Goal: Task Accomplishment & Management: Complete application form

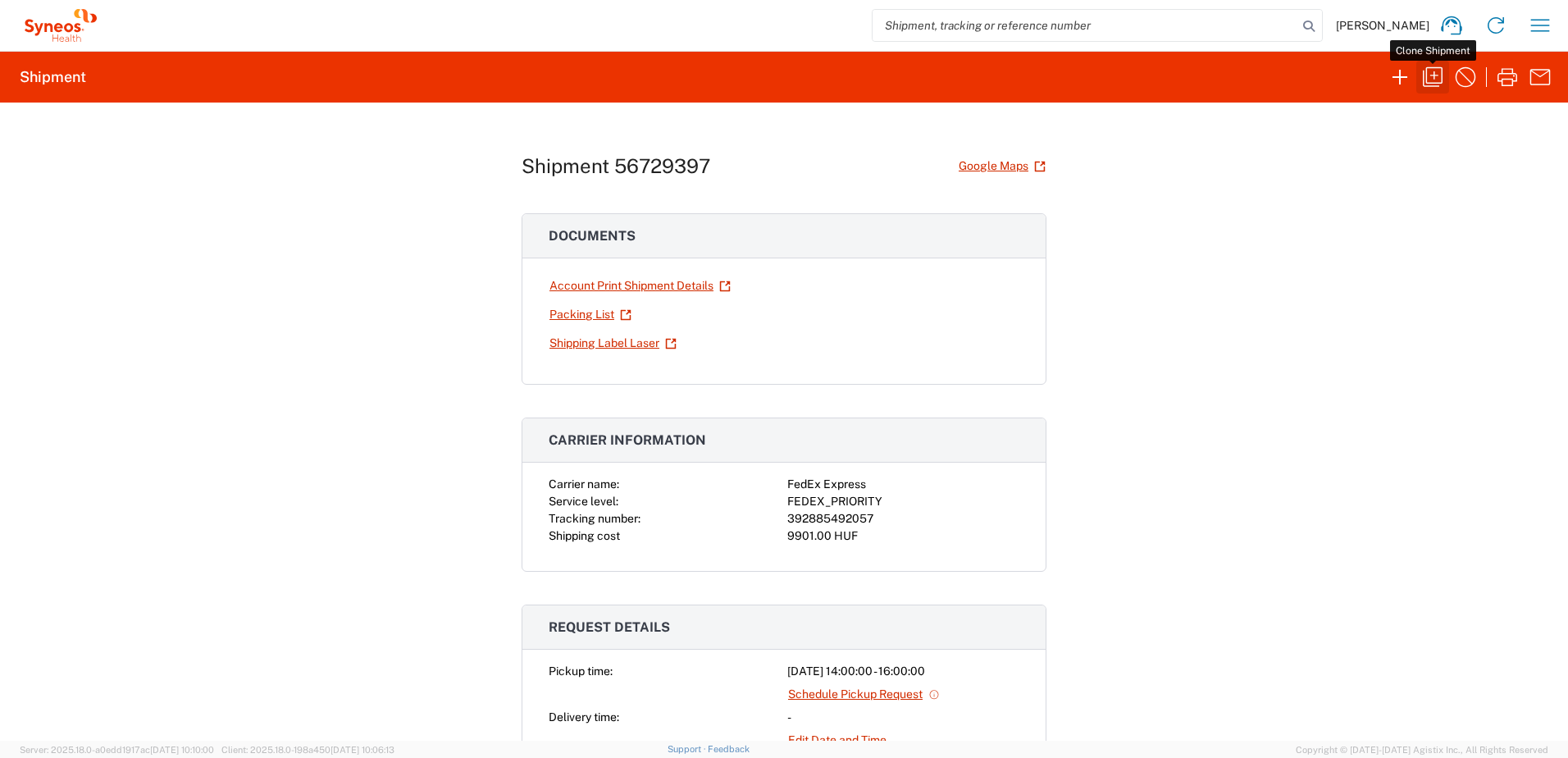
click at [1428, 82] on icon "button" at bounding box center [1432, 77] width 26 height 26
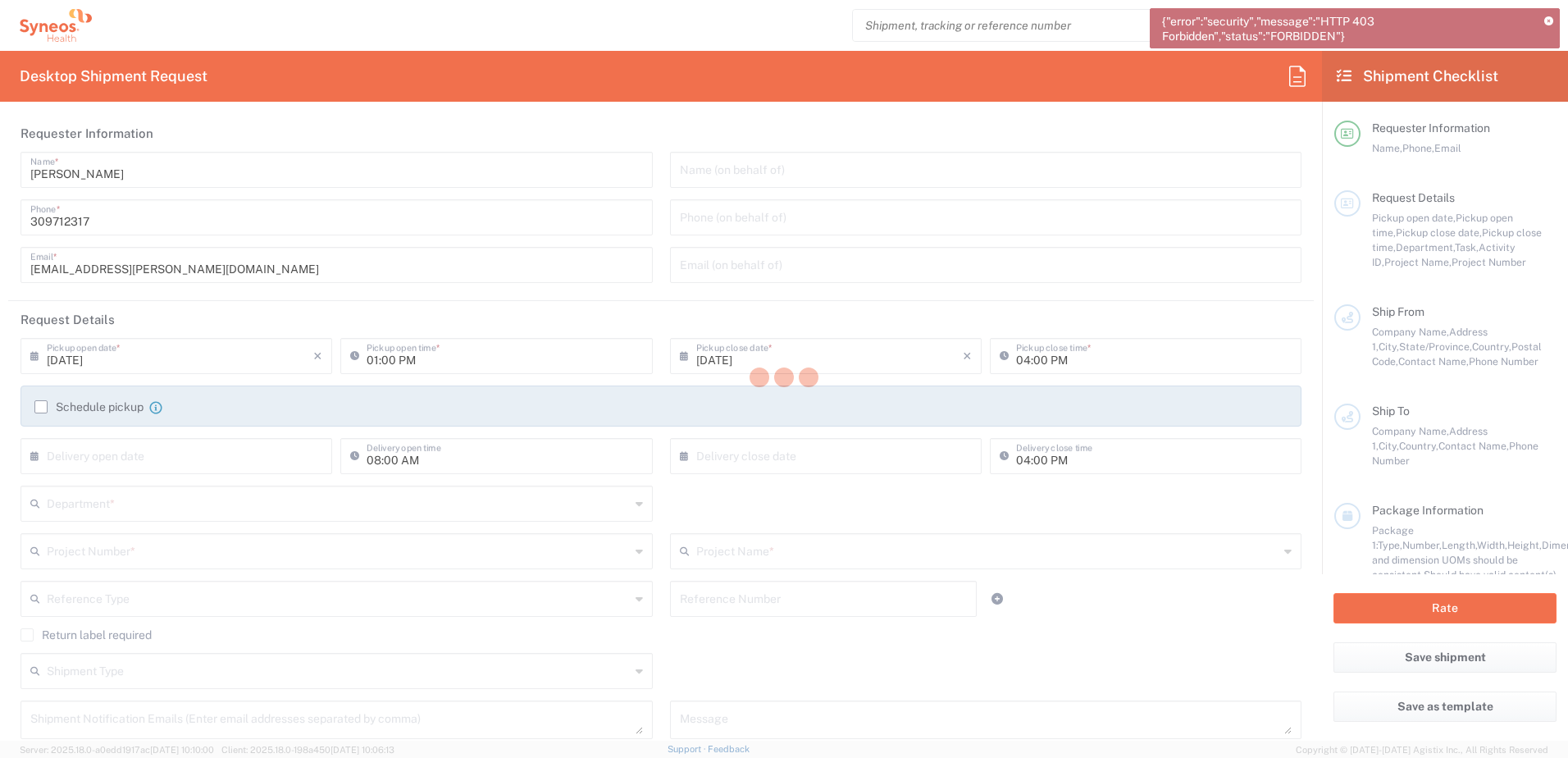
type input "[GEOGRAPHIC_DATA]"
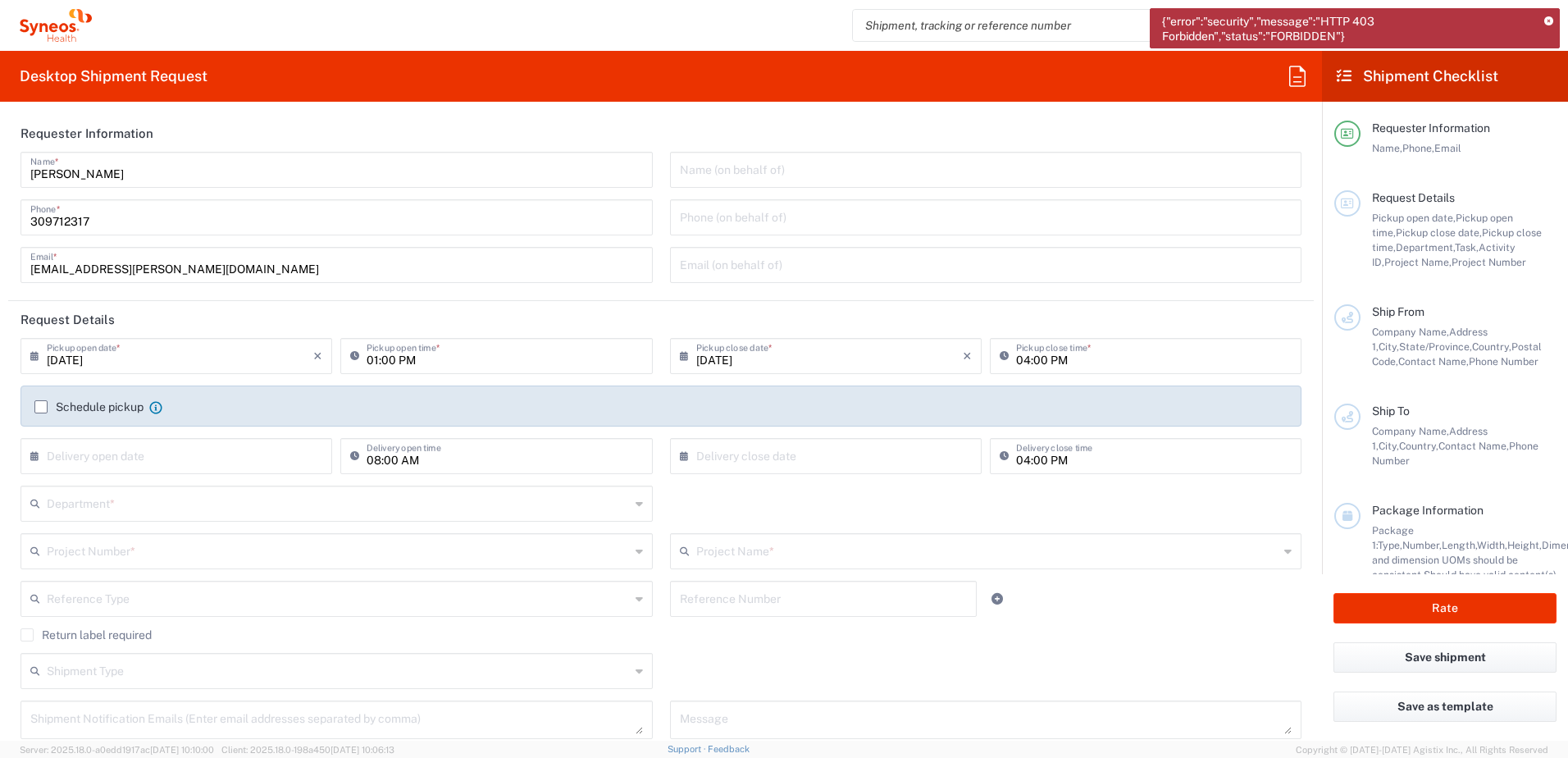
click at [1547, 20] on icon at bounding box center [1549, 22] width 9 height 9
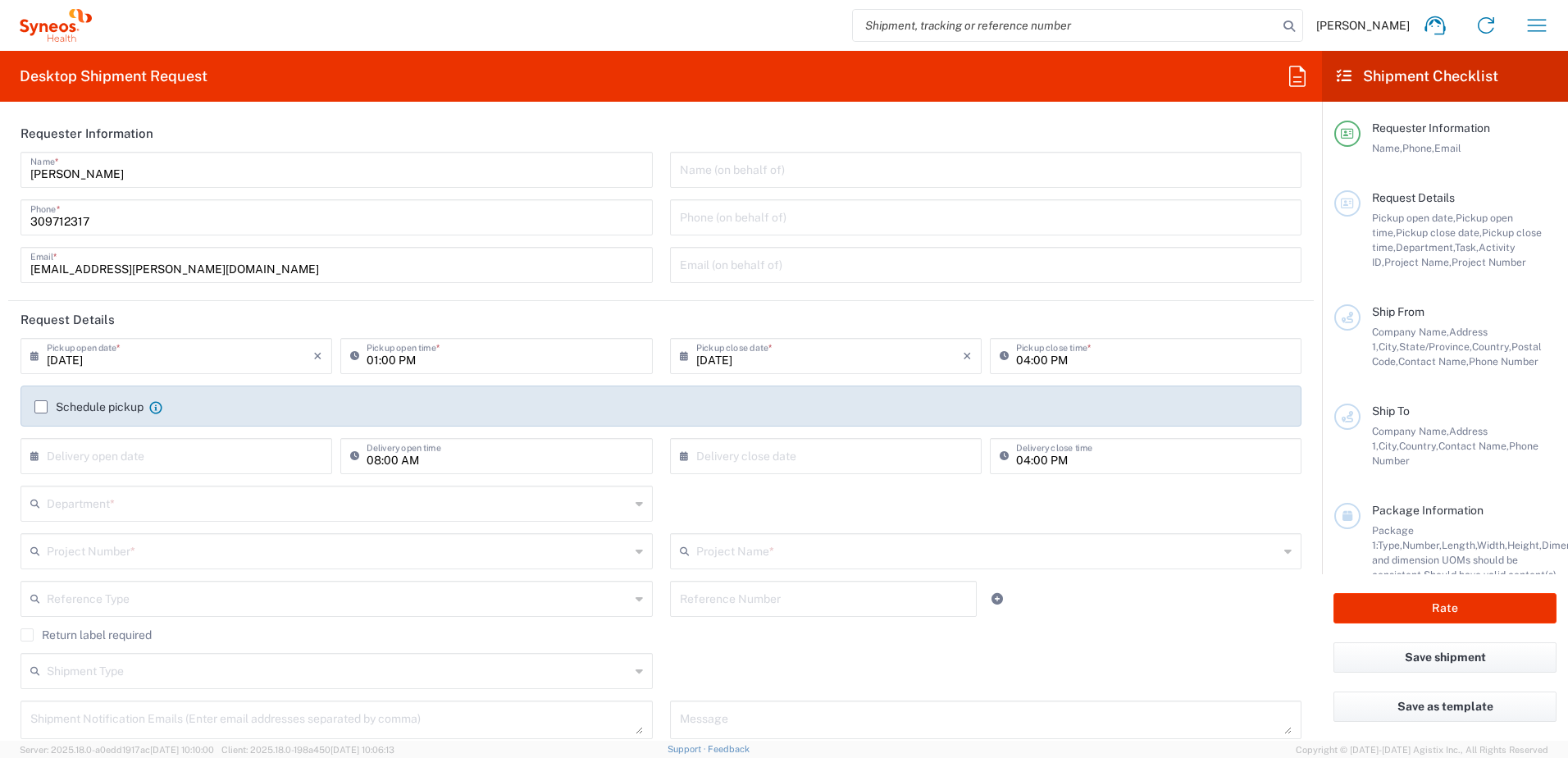
click at [186, 372] on div "[DATE] × Pickup open date *" at bounding box center [176, 355] width 311 height 36
click at [186, 362] on input "[DATE]" at bounding box center [180, 354] width 267 height 28
click at [135, 459] on span "8" at bounding box center [131, 457] width 25 height 23
type input "[DATE]"
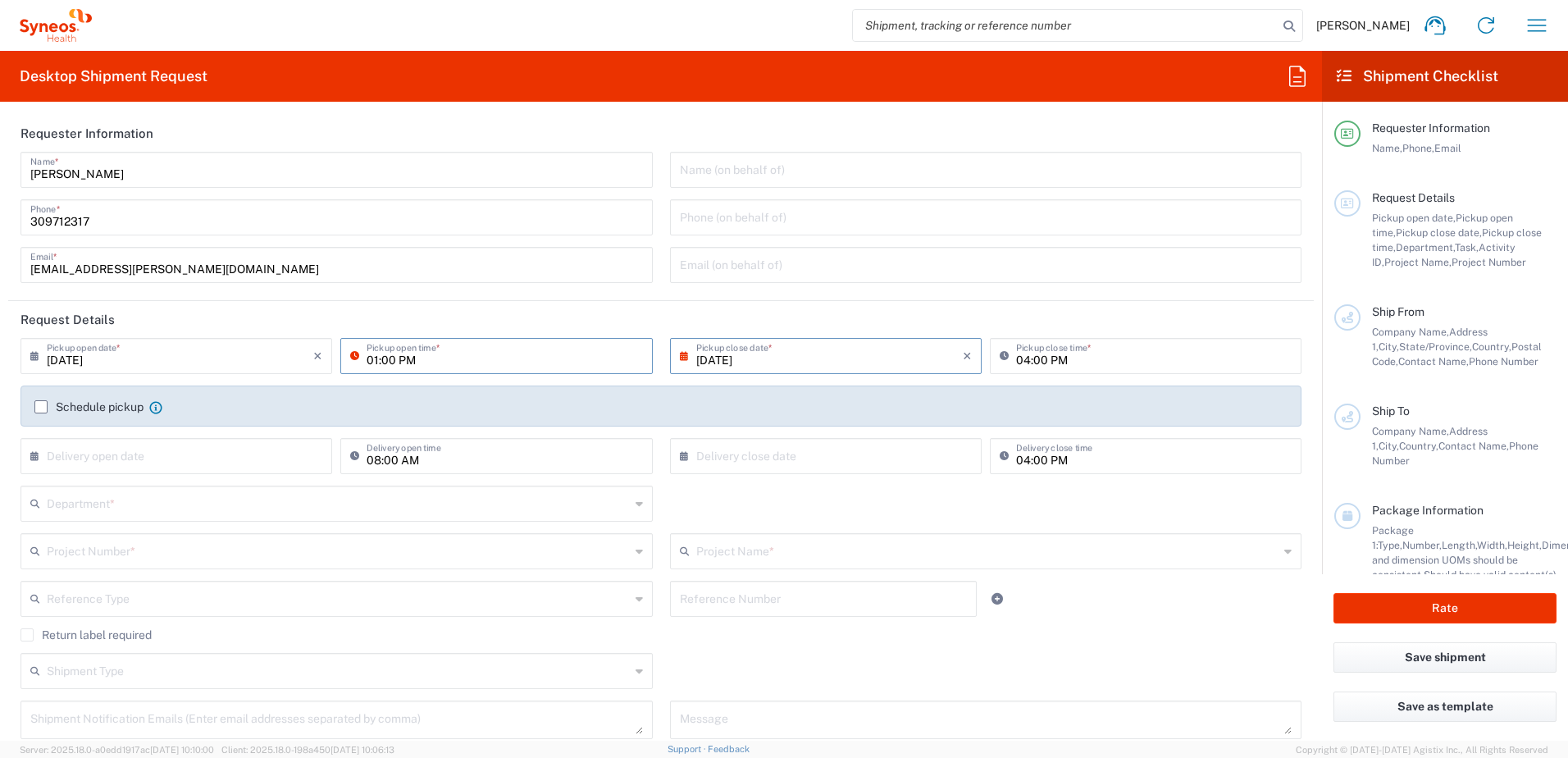
click at [368, 362] on input "01:00 PM" at bounding box center [504, 354] width 275 height 28
click at [404, 361] on input "10:00 PM" at bounding box center [504, 354] width 275 height 28
type input "10:00 AM"
click at [676, 310] on header "Request Details" at bounding box center [661, 319] width 1306 height 37
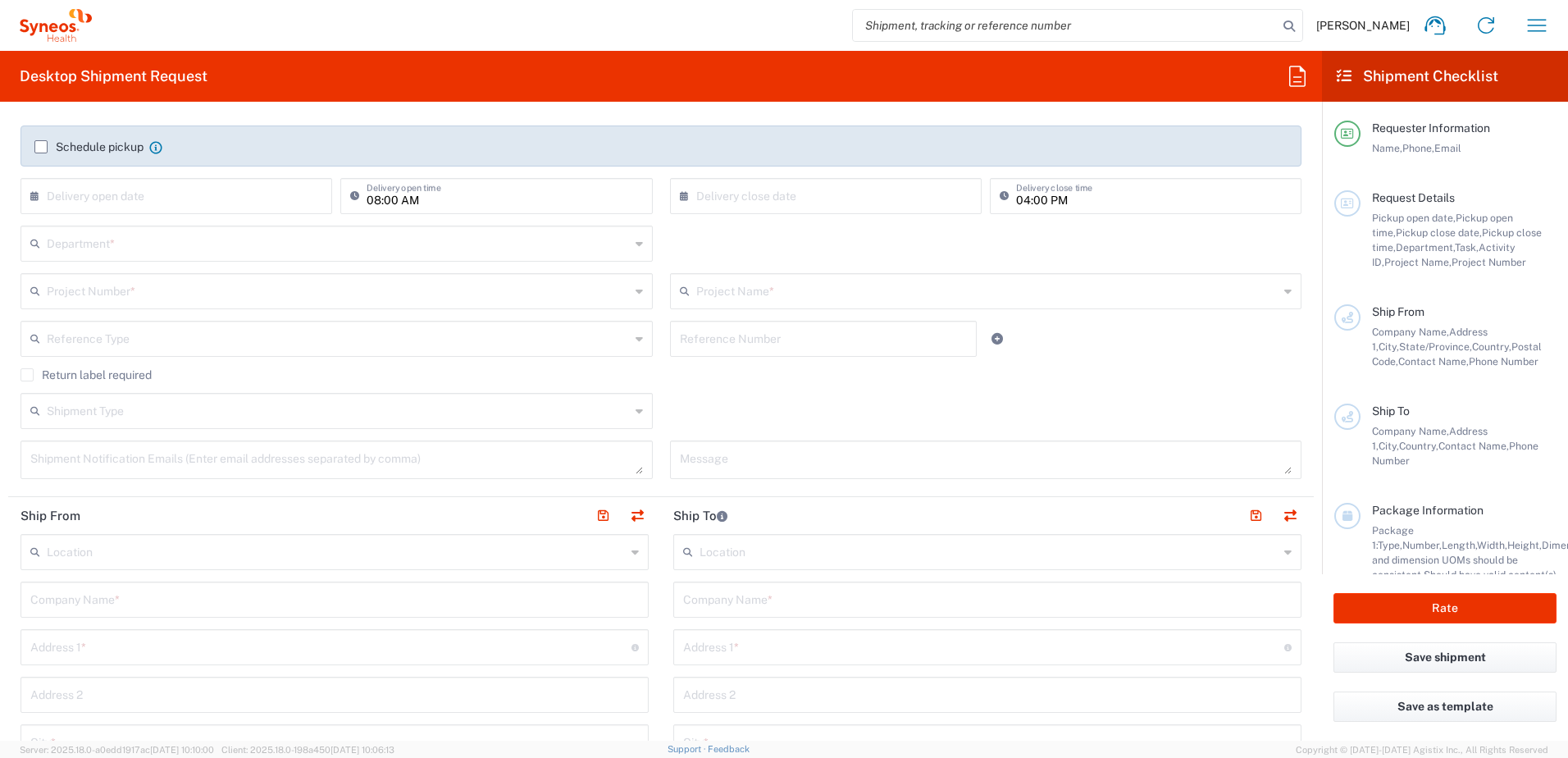
scroll to position [273, 0]
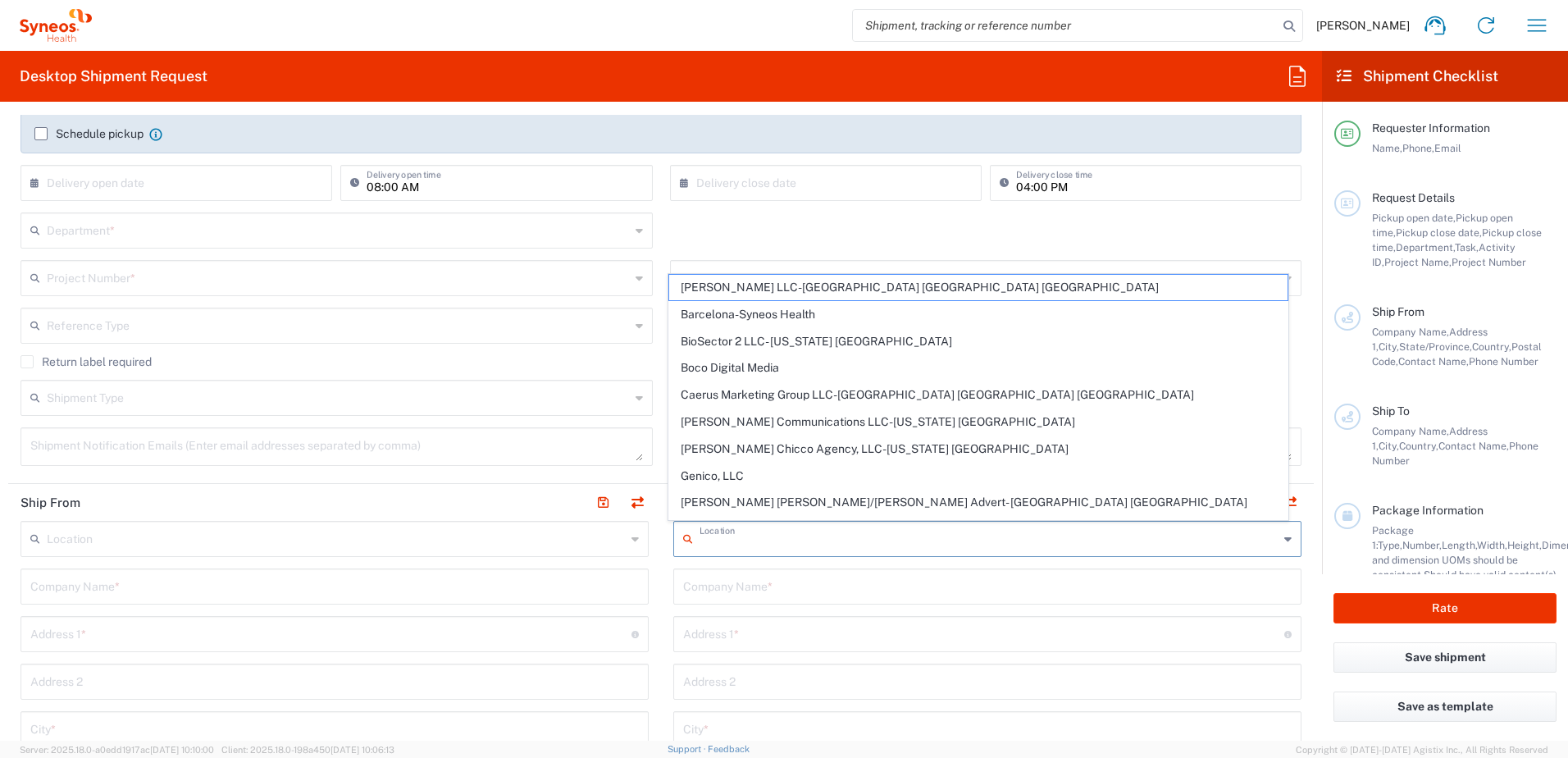
click at [802, 537] on input "text" at bounding box center [989, 537] width 579 height 28
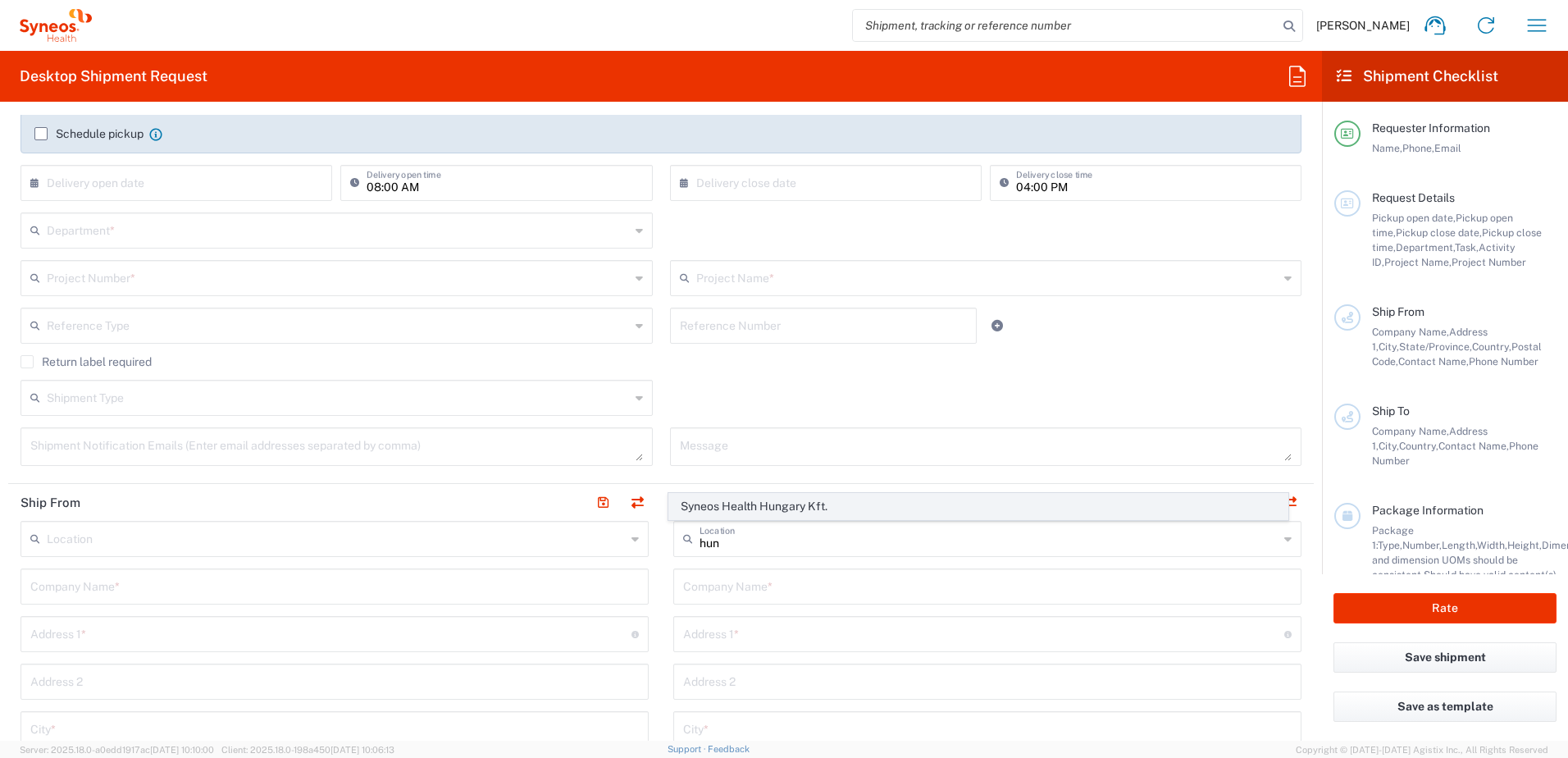
click at [792, 508] on span "Syneos Health Hungary Kft." at bounding box center [979, 506] width 619 height 25
type input "Syneos Health Hungary Kft."
type input "Science Park, [PERSON_NAME] 4-20"
type input "B building, 2nd floor"
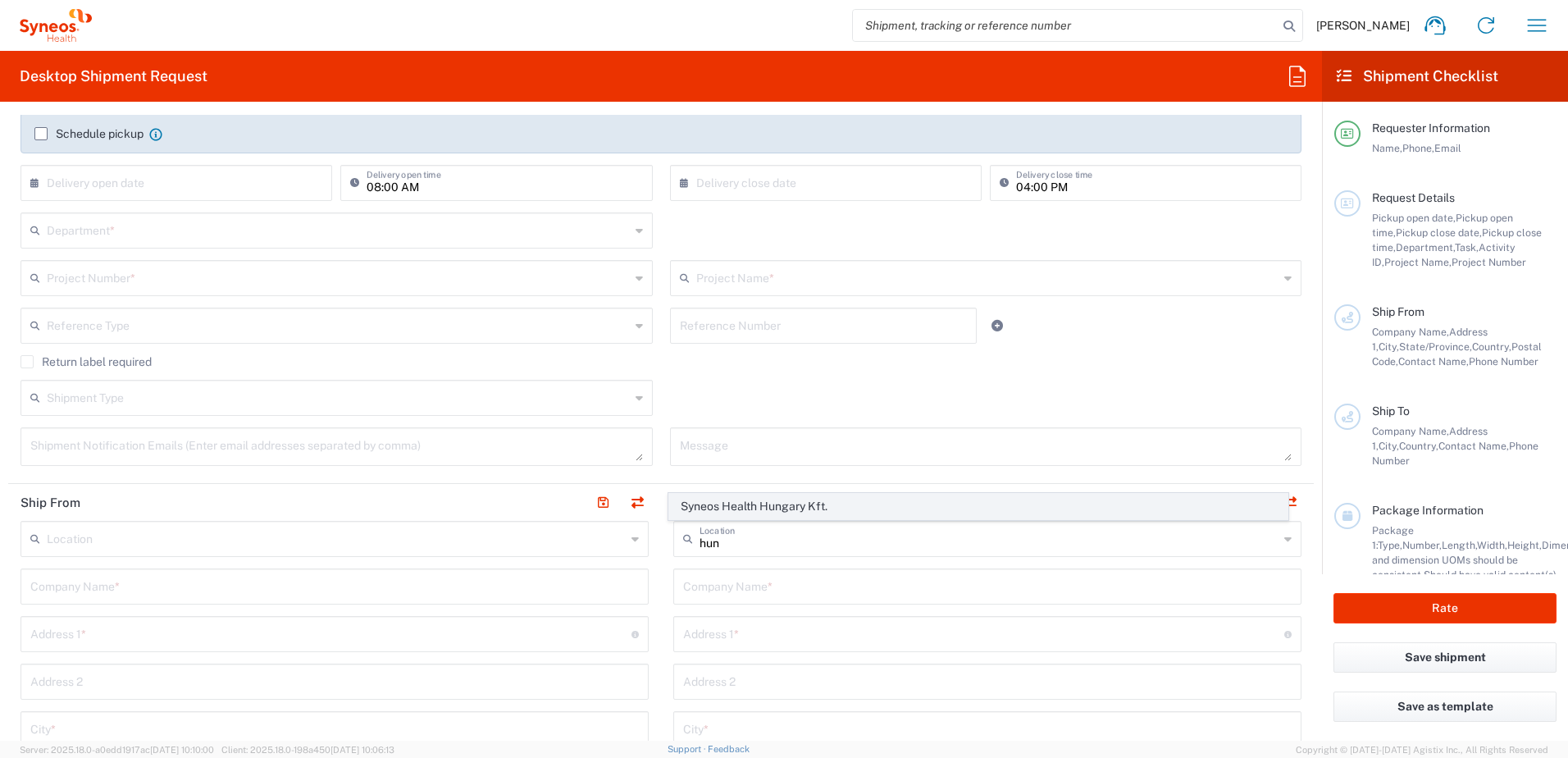
type input "[GEOGRAPHIC_DATA]"
type input "1117"
type input "Sender/Shipper"
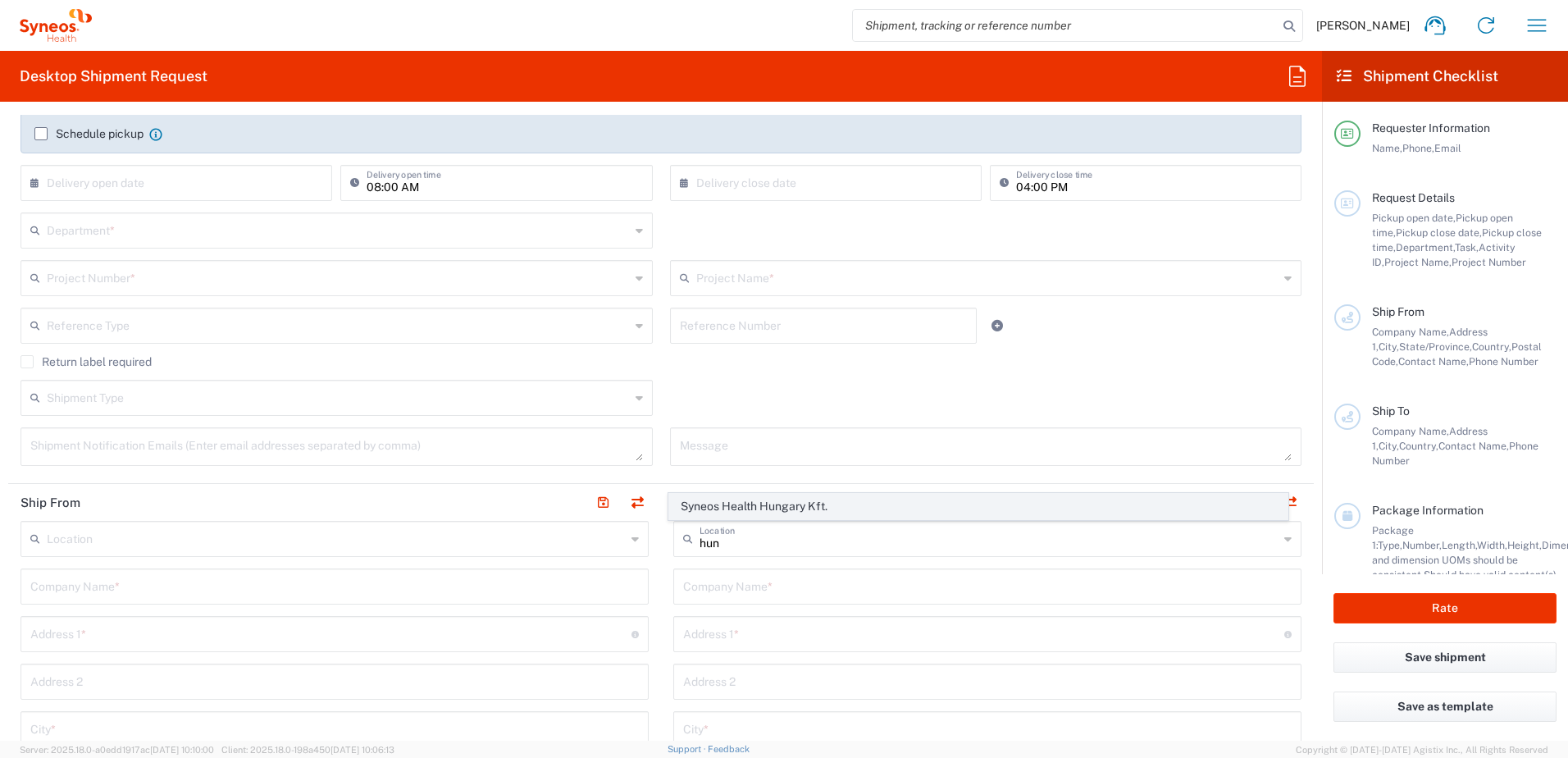
type input "Delivery Duty Paid"
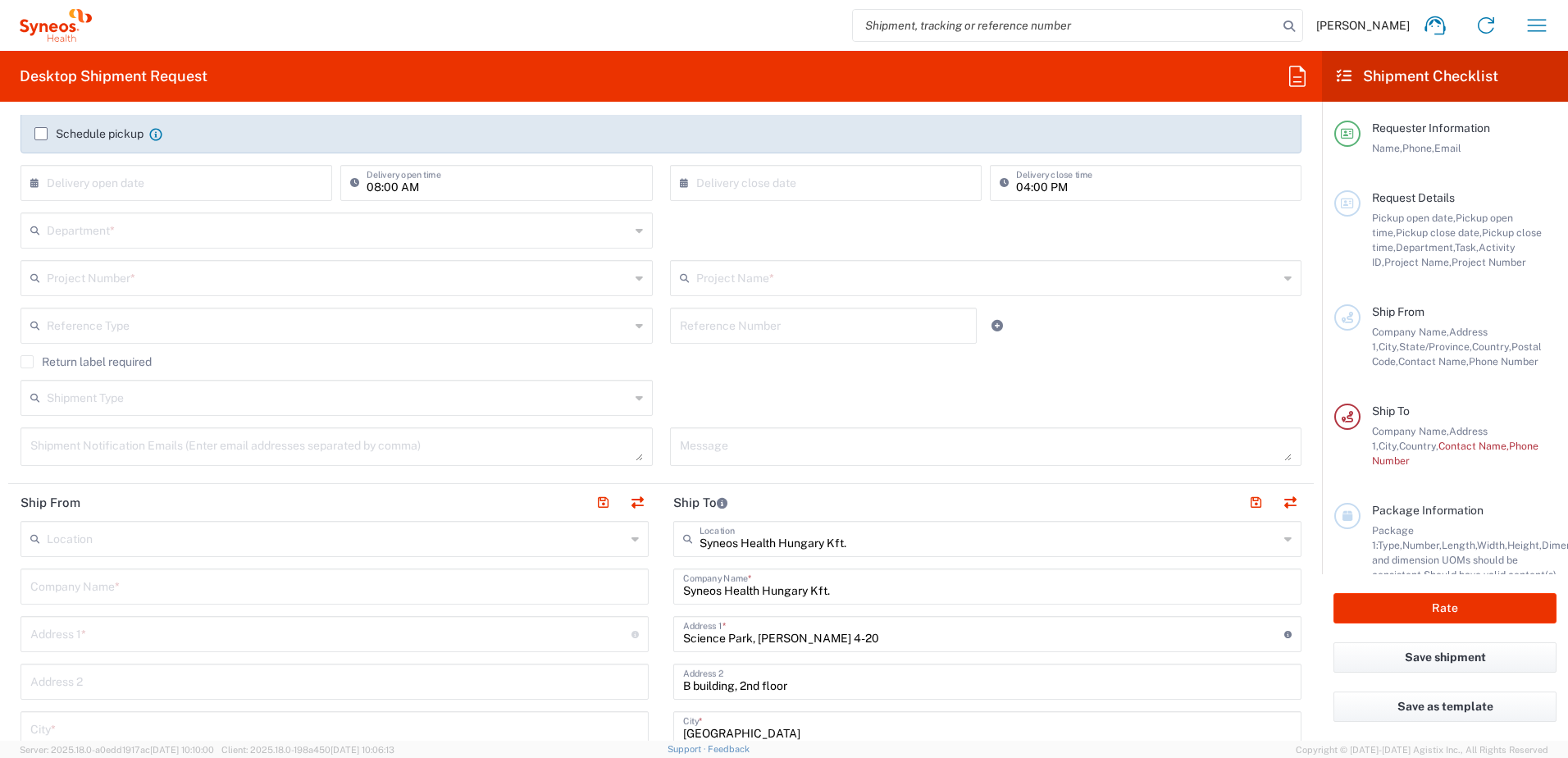
scroll to position [547, 0]
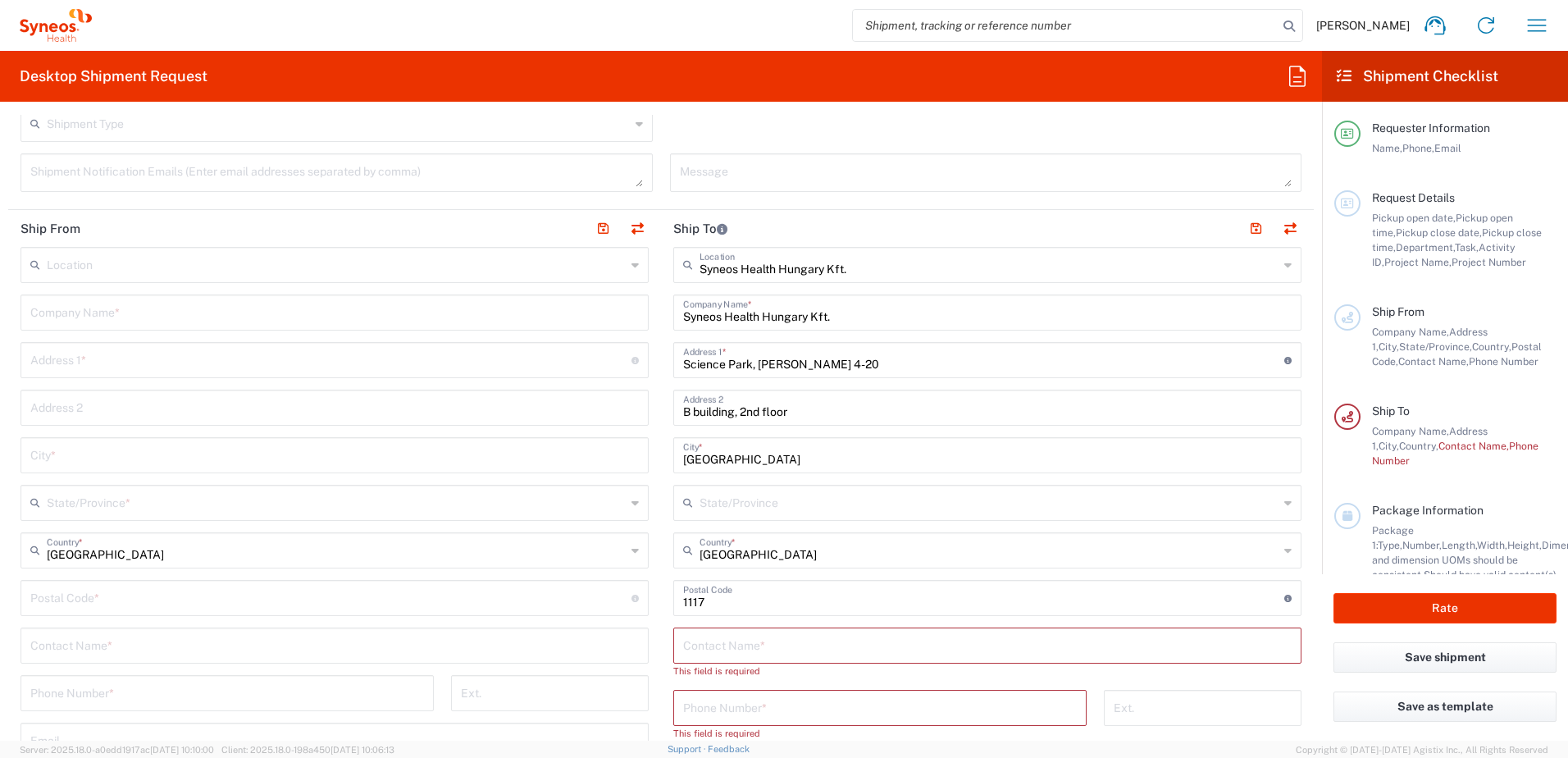
click at [793, 653] on input "text" at bounding box center [986, 644] width 608 height 28
paste input "[PERSON_NAME]"
type input "[PERSON_NAME]"
click at [792, 703] on input "tel" at bounding box center [879, 691] width 393 height 28
paste input "[PHONE_NUMBER]"
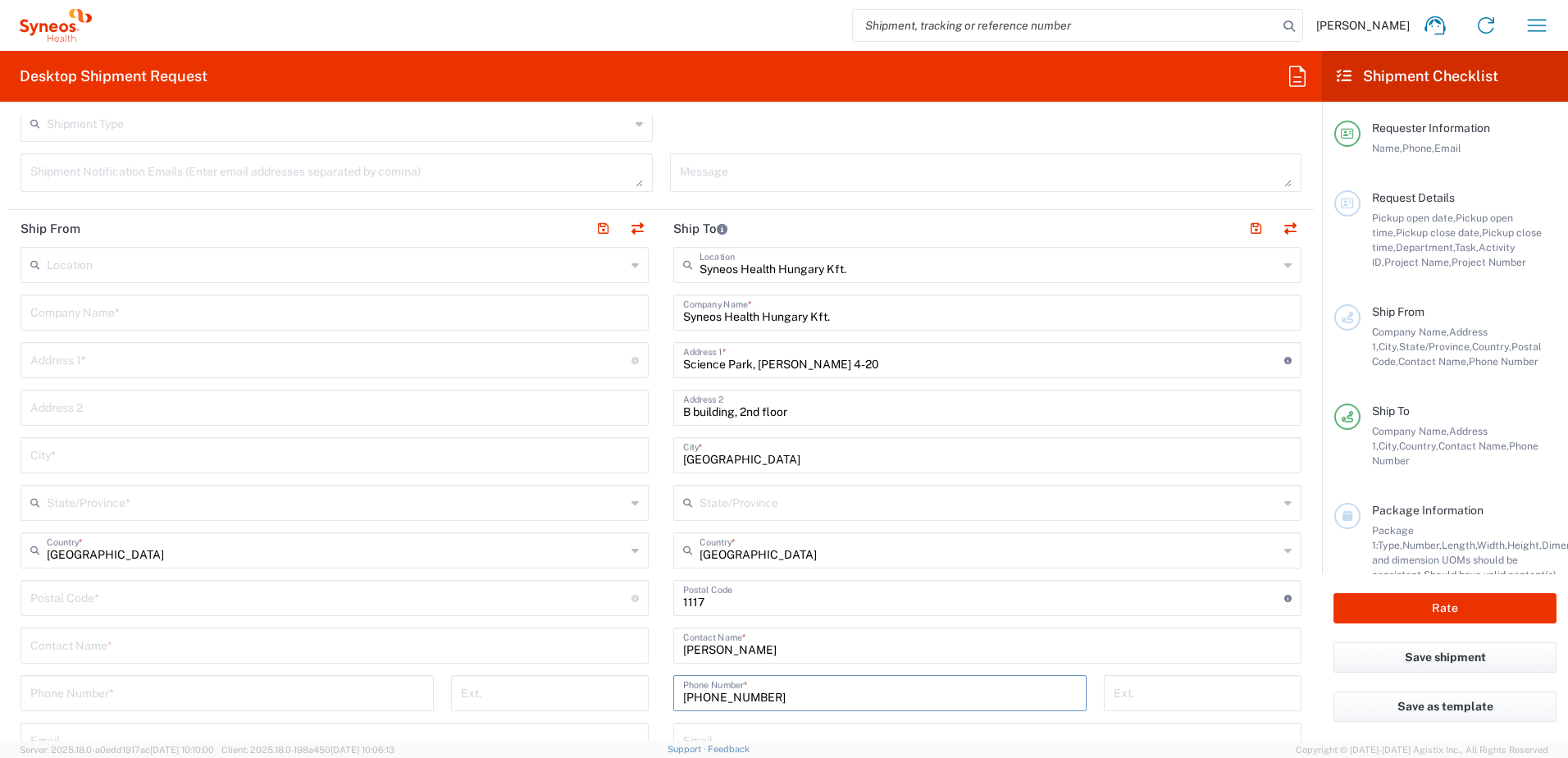
type input "[PHONE_NUMBER]"
click at [243, 544] on input "text" at bounding box center [337, 549] width 579 height 28
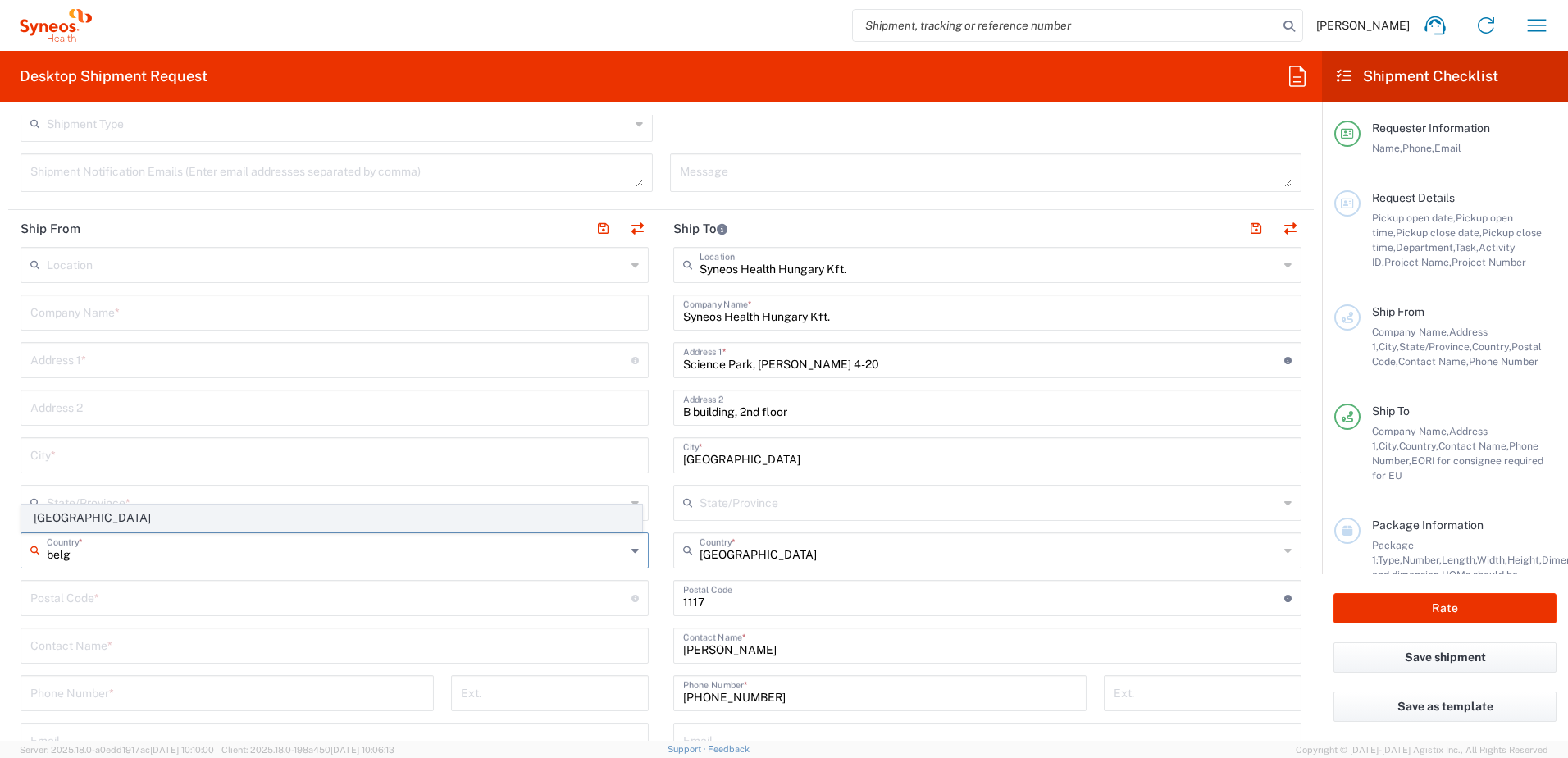
click at [65, 514] on span "[GEOGRAPHIC_DATA]" at bounding box center [331, 518] width 619 height 25
type input "[GEOGRAPHIC_DATA]"
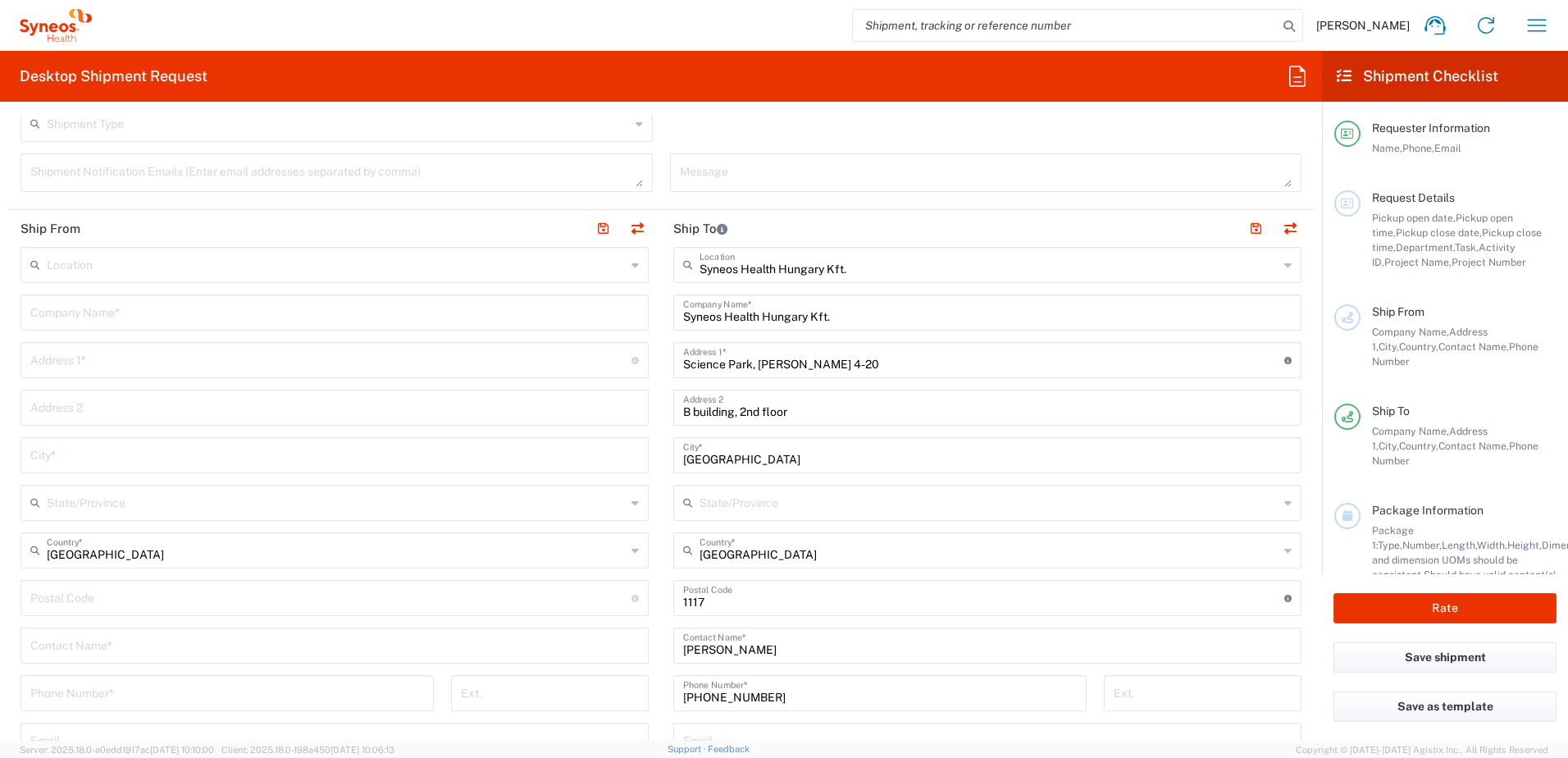
click at [189, 306] on input "text" at bounding box center [334, 311] width 608 height 28
click at [180, 355] on div "Location [PERSON_NAME] LLC-[GEOGRAPHIC_DATA] [GEOGRAPHIC_DATA] [GEOGRAPHIC_DATA…" at bounding box center [335, 568] width 628 height 641
paste input "[STREET_ADDRESS]"
type input "[STREET_ADDRESS]"
click at [190, 323] on input "text" at bounding box center [334, 311] width 608 height 28
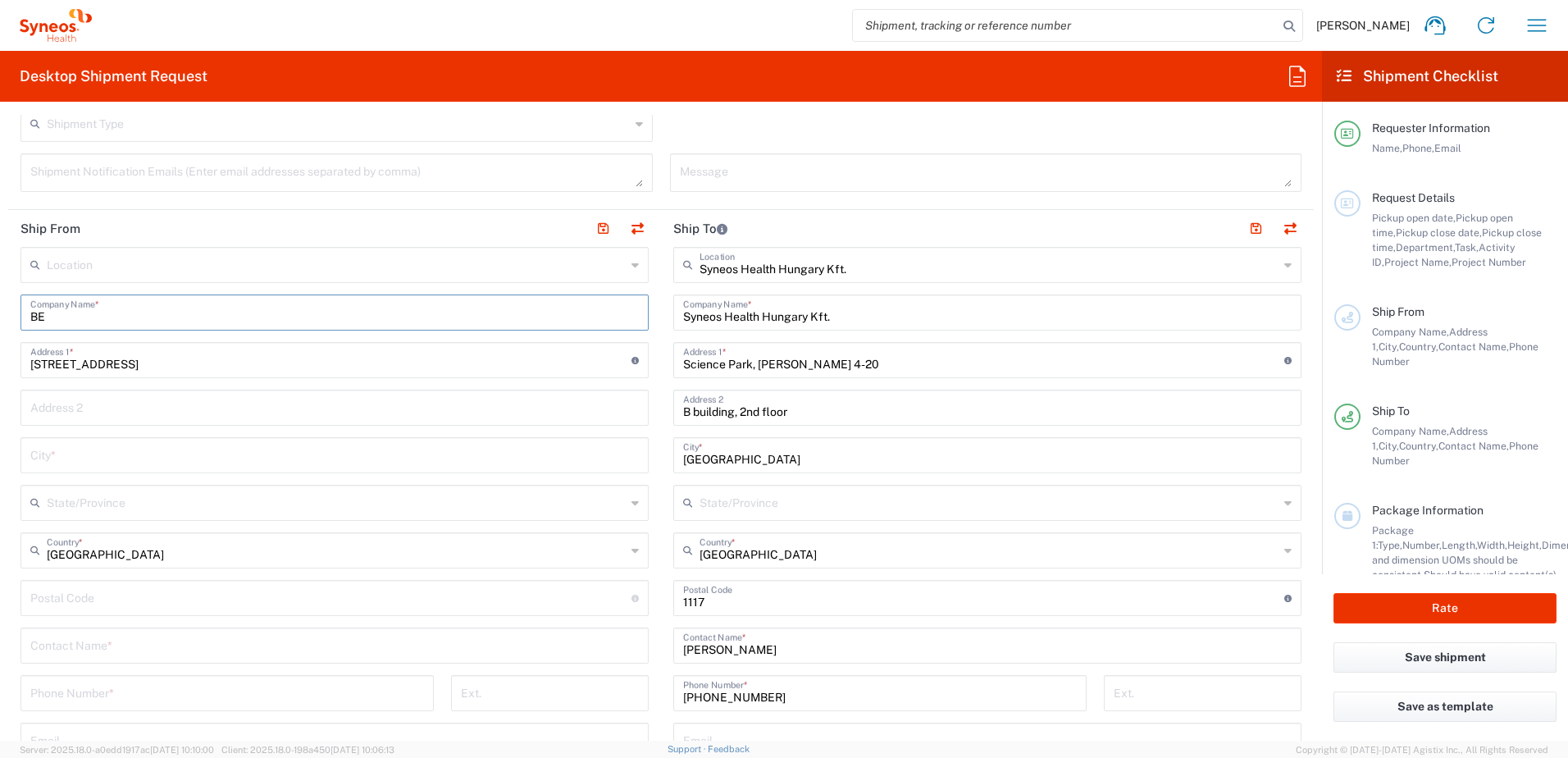
click at [124, 308] on input "BE" at bounding box center [334, 311] width 608 height 28
paste input "[PERSON_NAME]"
type input "BE [PERSON_NAME]"
click at [188, 656] on input "text" at bounding box center [334, 644] width 608 height 28
paste input "[PERSON_NAME]"
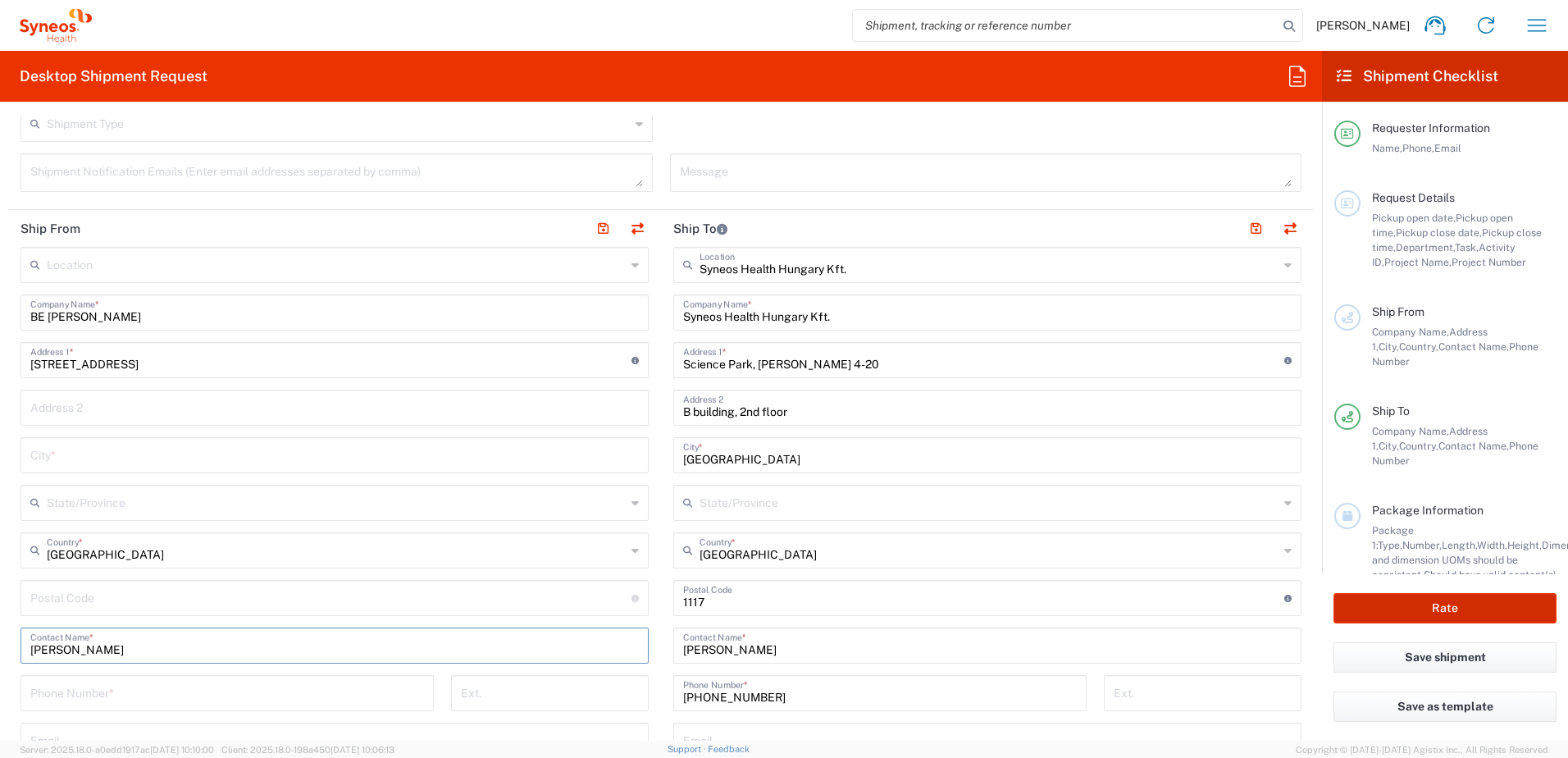
type input "[PERSON_NAME]"
click at [187, 601] on input "undefined" at bounding box center [330, 596] width 601 height 28
paste input "2660"
type input "2660"
click at [129, 454] on input "text" at bounding box center [334, 453] width 608 height 28
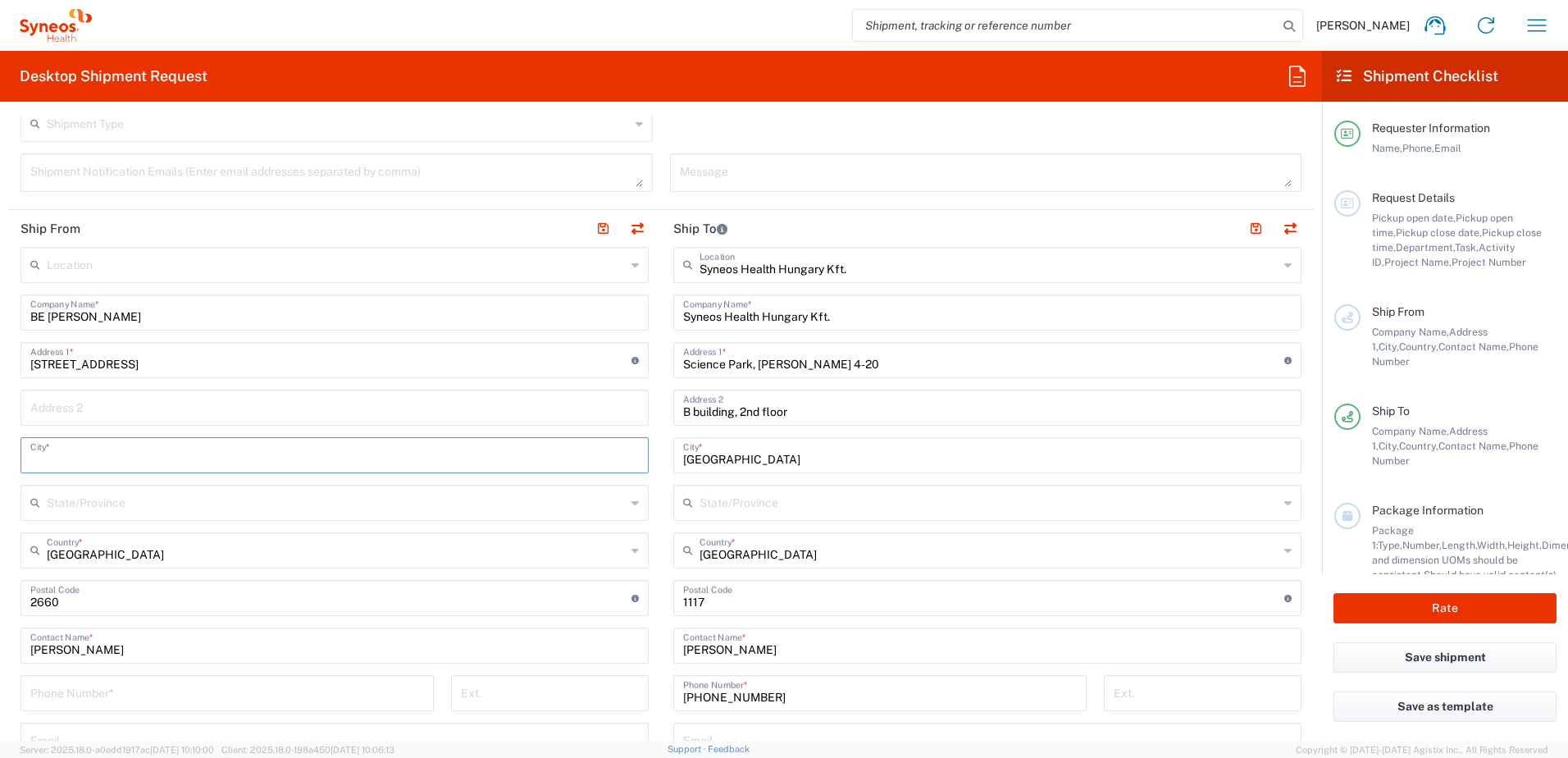
paste input "[GEOGRAPHIC_DATA]"
type input "[GEOGRAPHIC_DATA]"
click at [442, 371] on input "[STREET_ADDRESS]" at bounding box center [330, 358] width 601 height 28
paste input "Hoboken"
type input "[STREET_ADDRESS]"
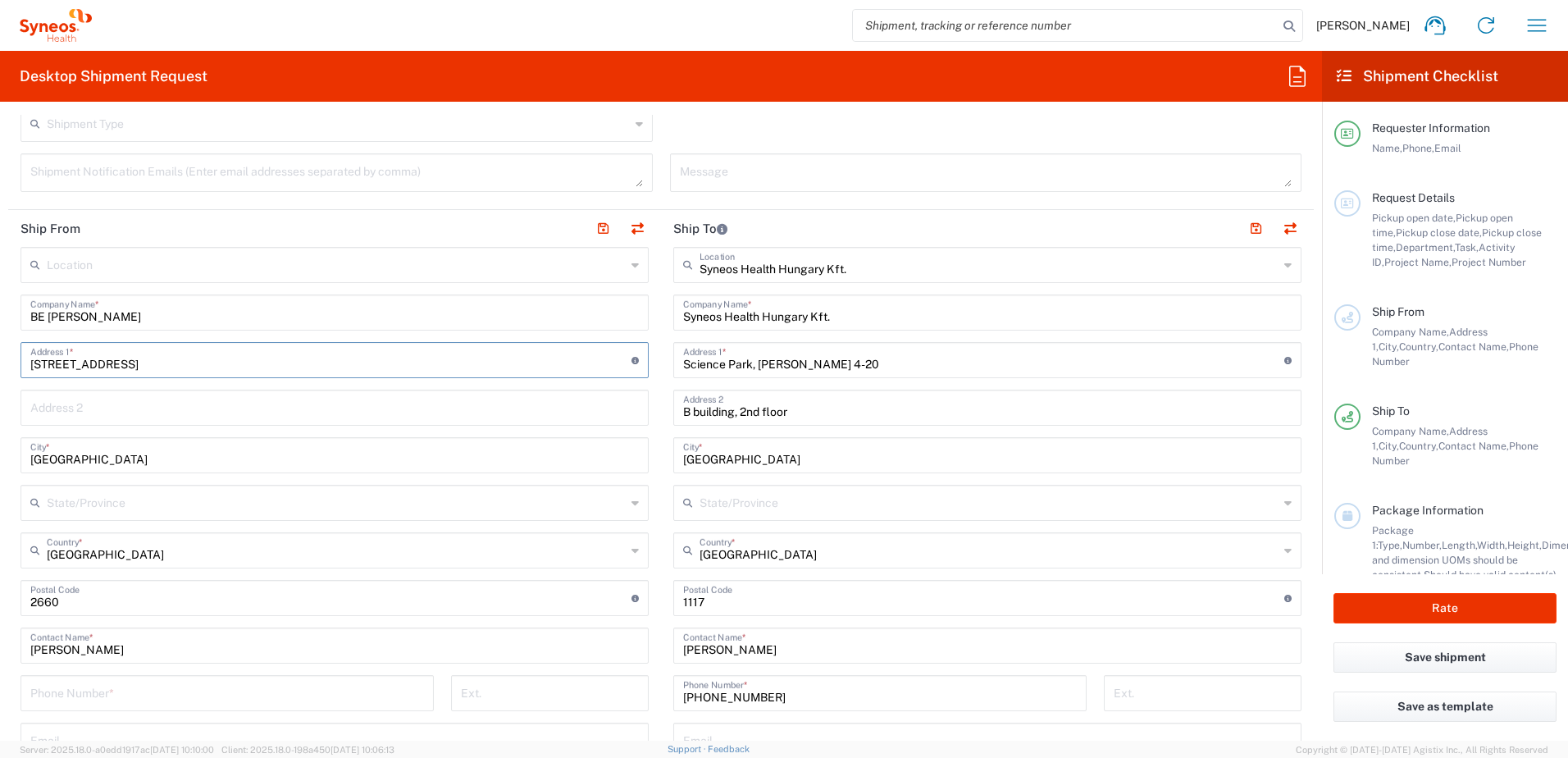
click at [445, 383] on div "Location [PERSON_NAME] LLC-[GEOGRAPHIC_DATA] [GEOGRAPHIC_DATA] [GEOGRAPHIC_DATA…" at bounding box center [335, 568] width 628 height 641
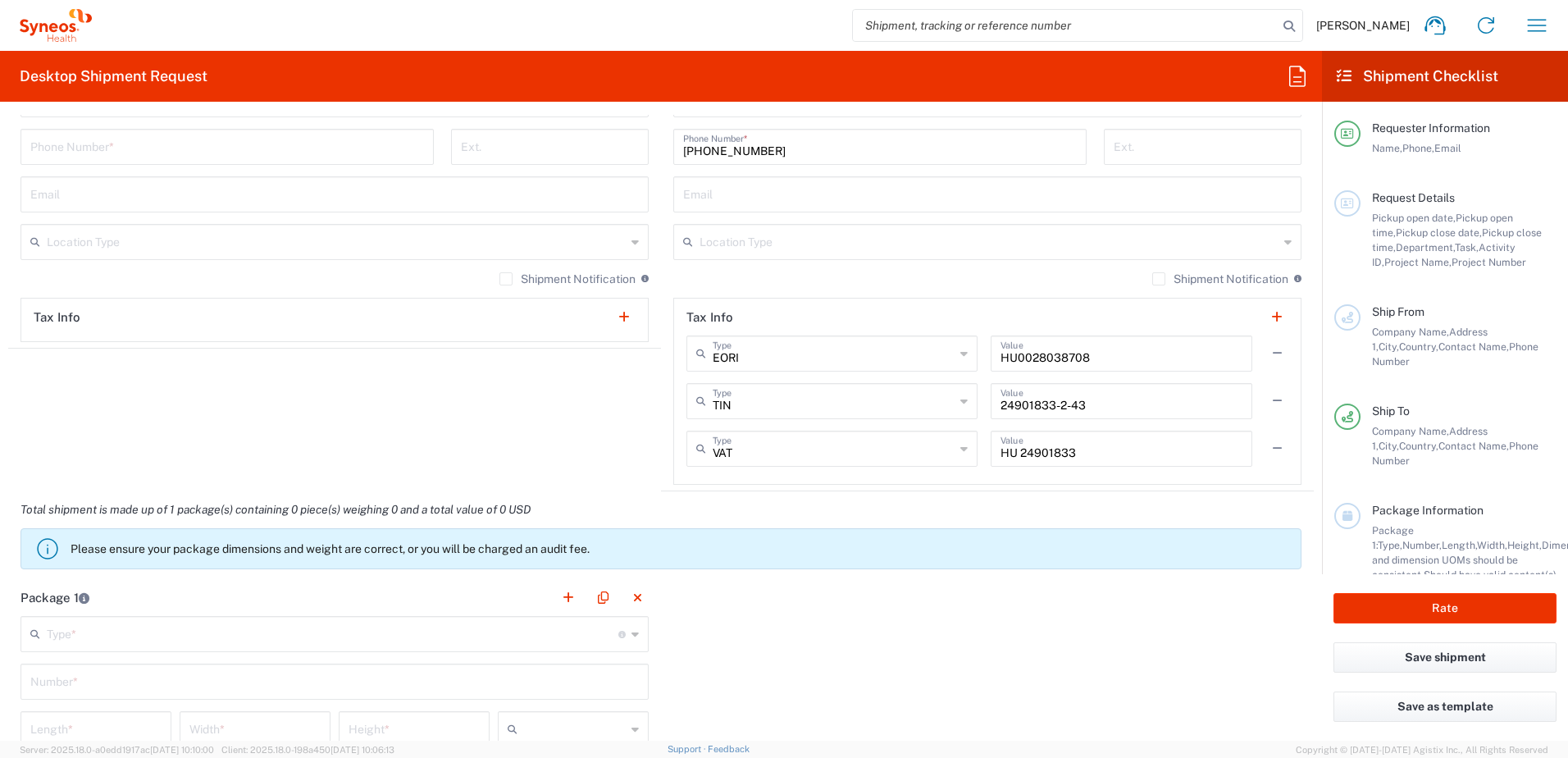
scroll to position [1367, 0]
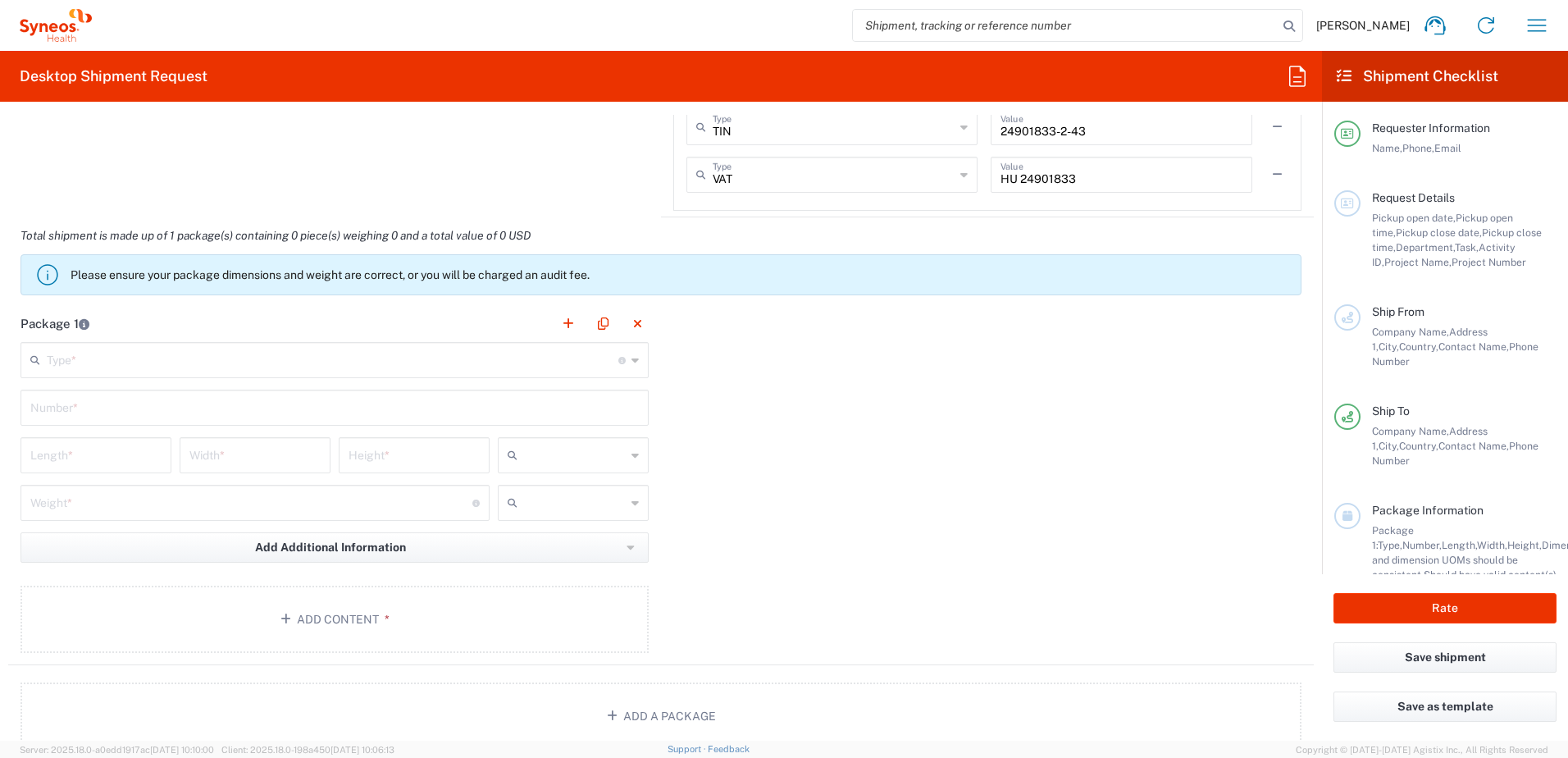
click at [532, 404] on input "text" at bounding box center [334, 406] width 608 height 28
click at [506, 357] on input "text" at bounding box center [333, 358] width 571 height 28
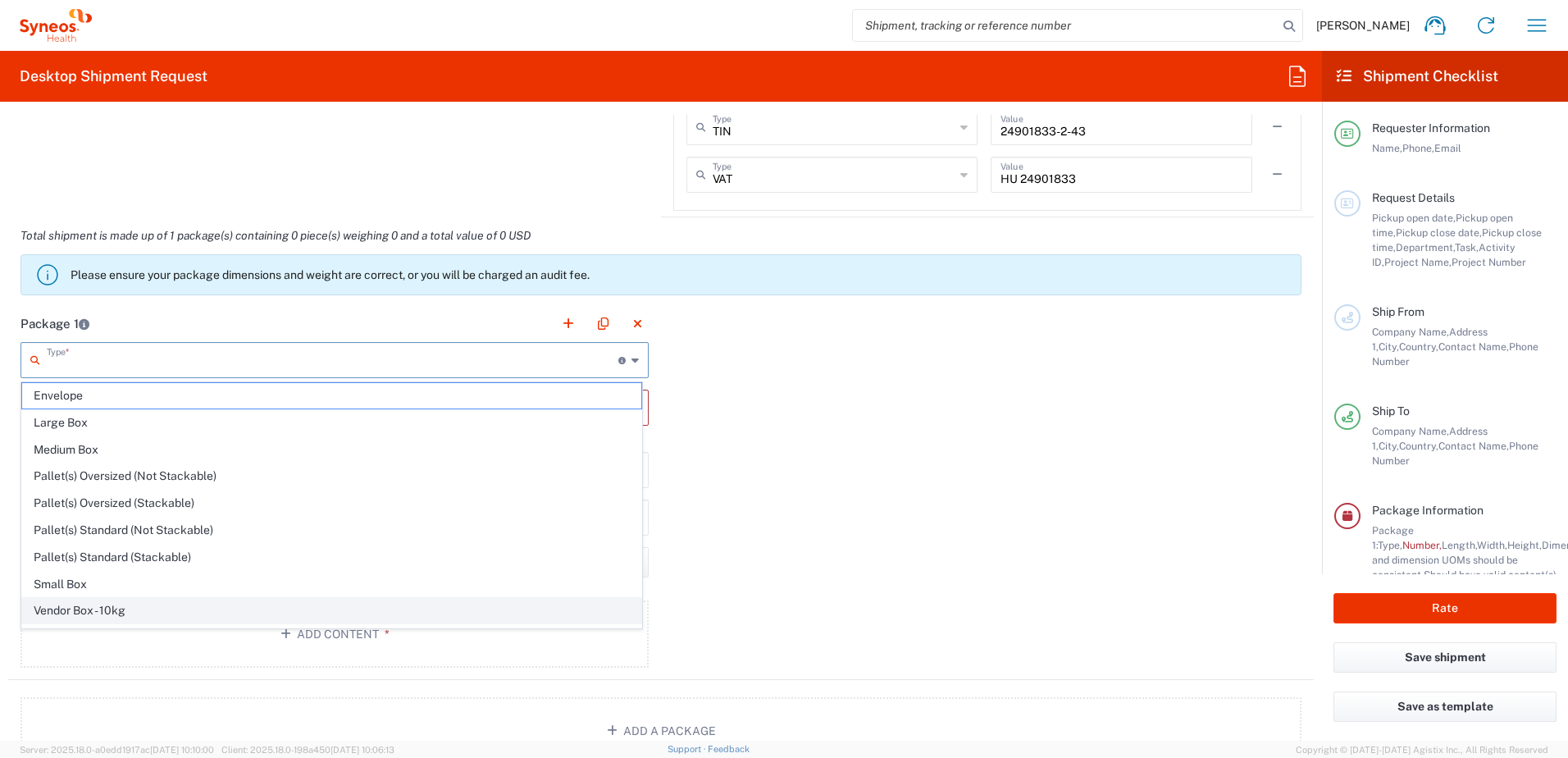
scroll to position [50, 0]
click at [316, 612] on span "Your Packaging" at bounding box center [331, 614] width 619 height 25
type input "Your Packaging"
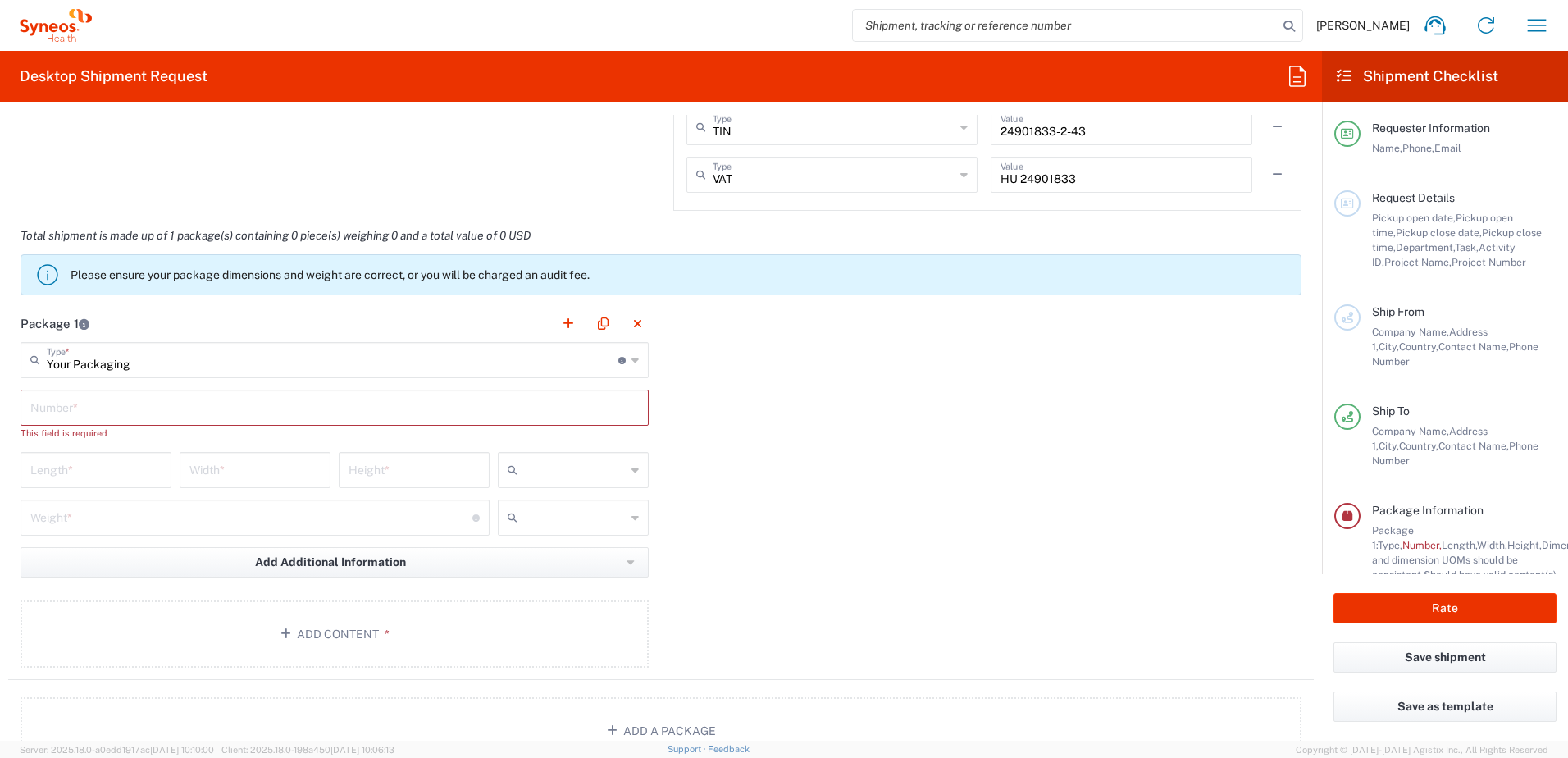
click at [373, 403] on input "text" at bounding box center [334, 406] width 608 height 28
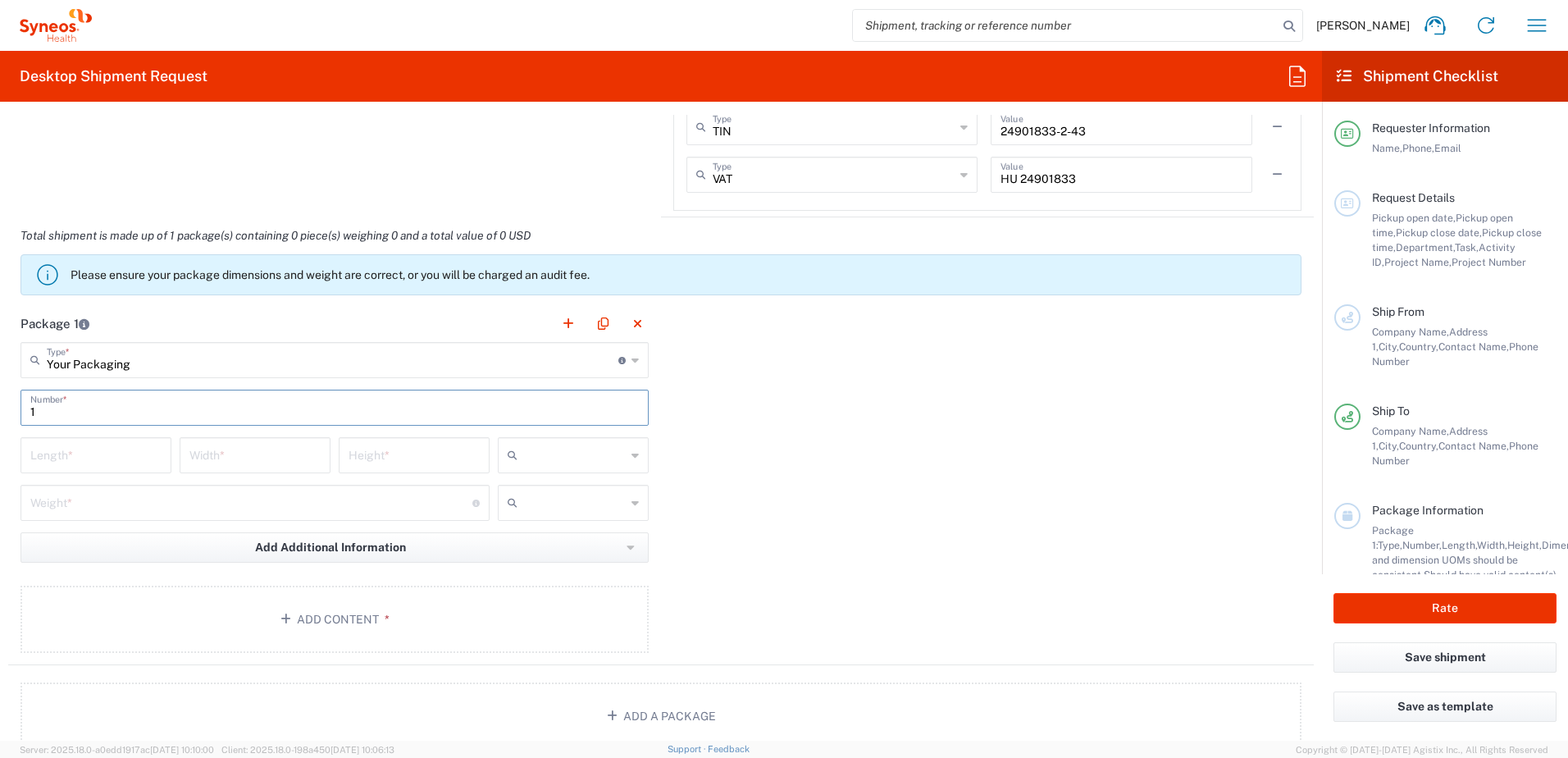
type input "1"
click at [141, 450] on input "number" at bounding box center [95, 453] width 131 height 28
type input "6"
type input "70"
type input "20"
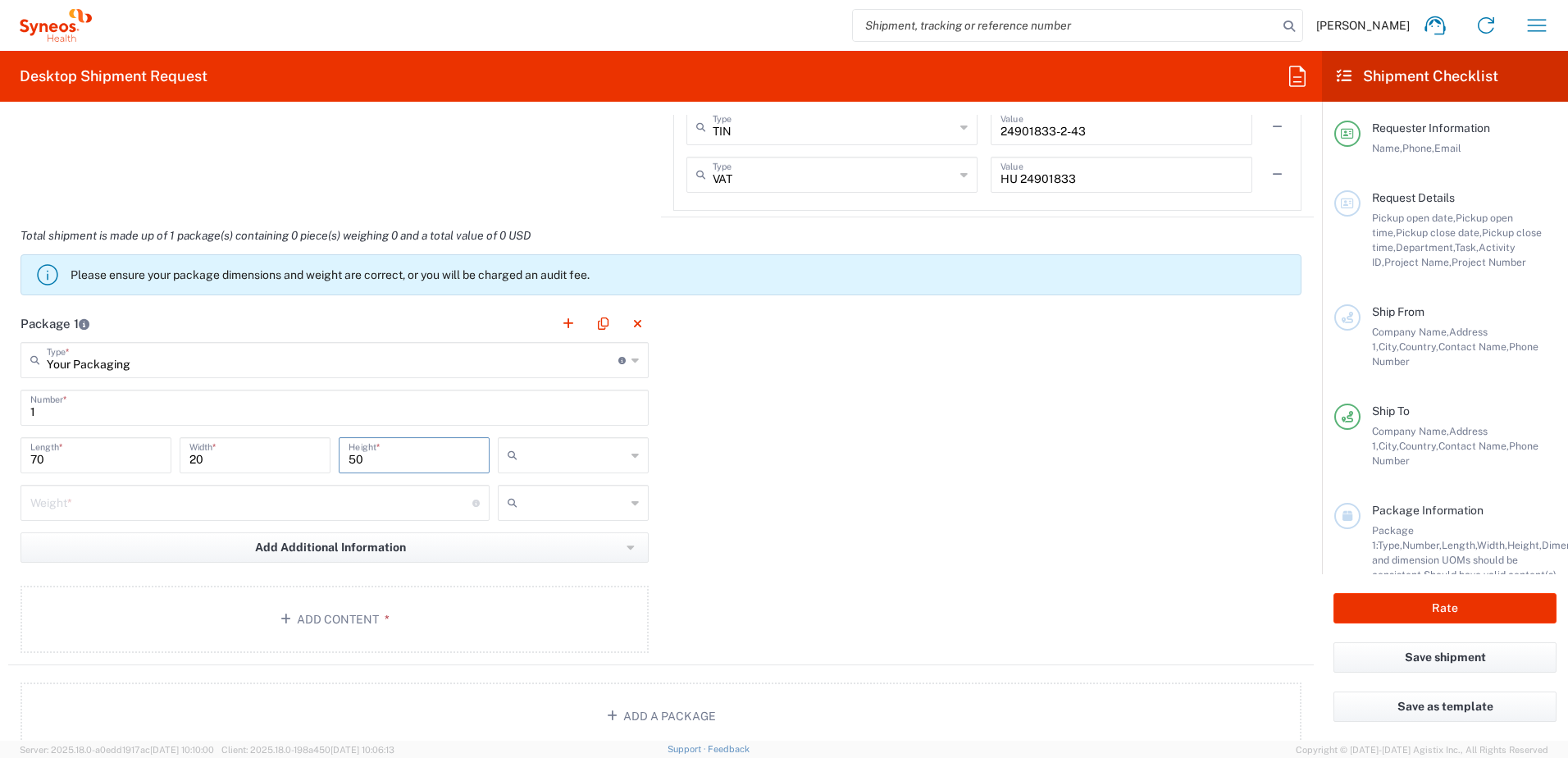
type input "50"
click at [545, 461] on input "text" at bounding box center [575, 455] width 102 height 26
click at [564, 490] on span "cm" at bounding box center [567, 490] width 146 height 25
type input "cm"
click at [567, 513] on input "text" at bounding box center [575, 503] width 102 height 26
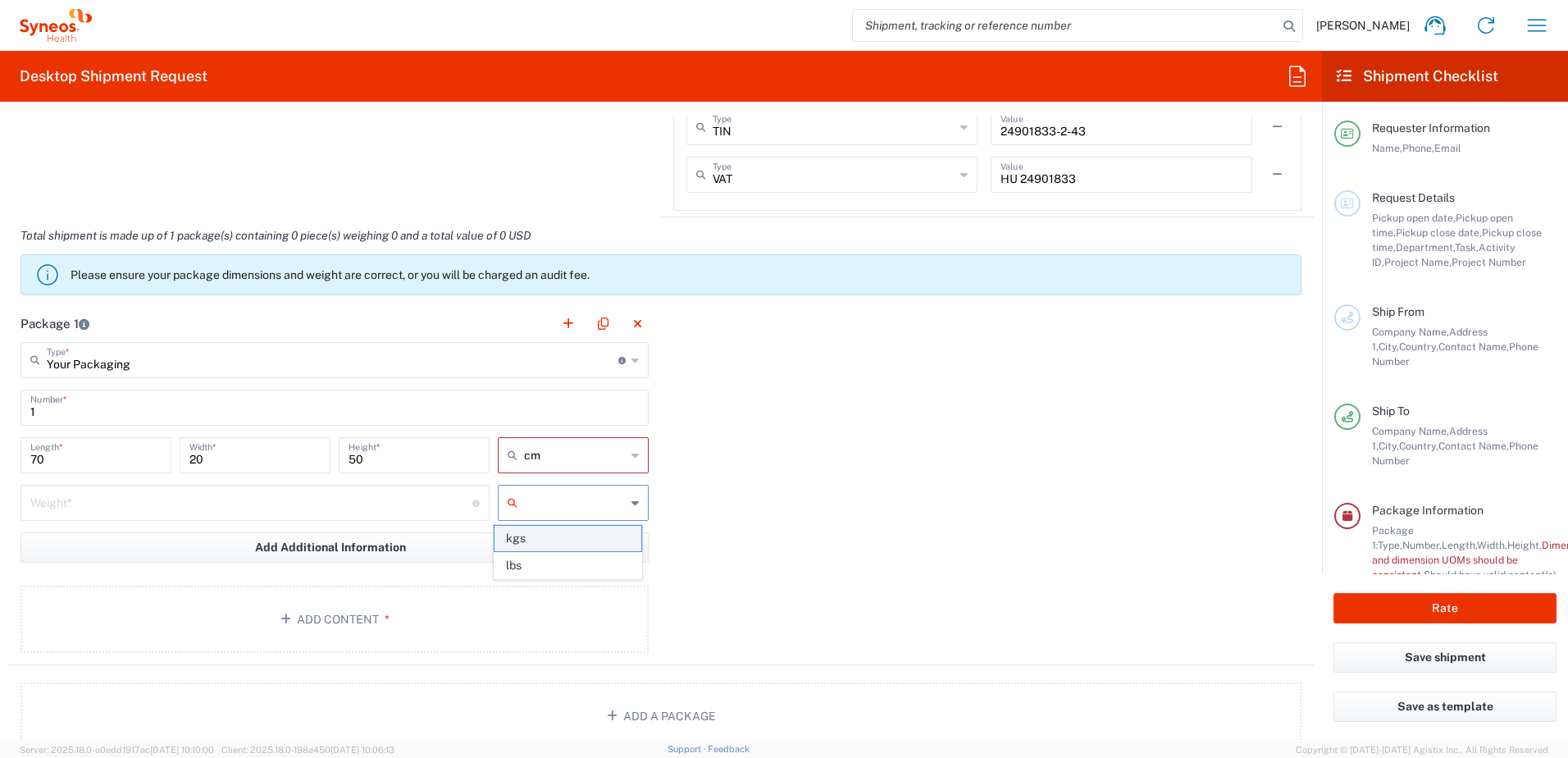
click at [566, 536] on span "kgs" at bounding box center [567, 537] width 146 height 25
type input "kgs"
click at [421, 513] on input "number" at bounding box center [251, 502] width 442 height 28
type input "4"
click at [734, 561] on div "Package 1 Your Packaging Type * Material used to package goods Envelope Large B…" at bounding box center [661, 486] width 1306 height 360
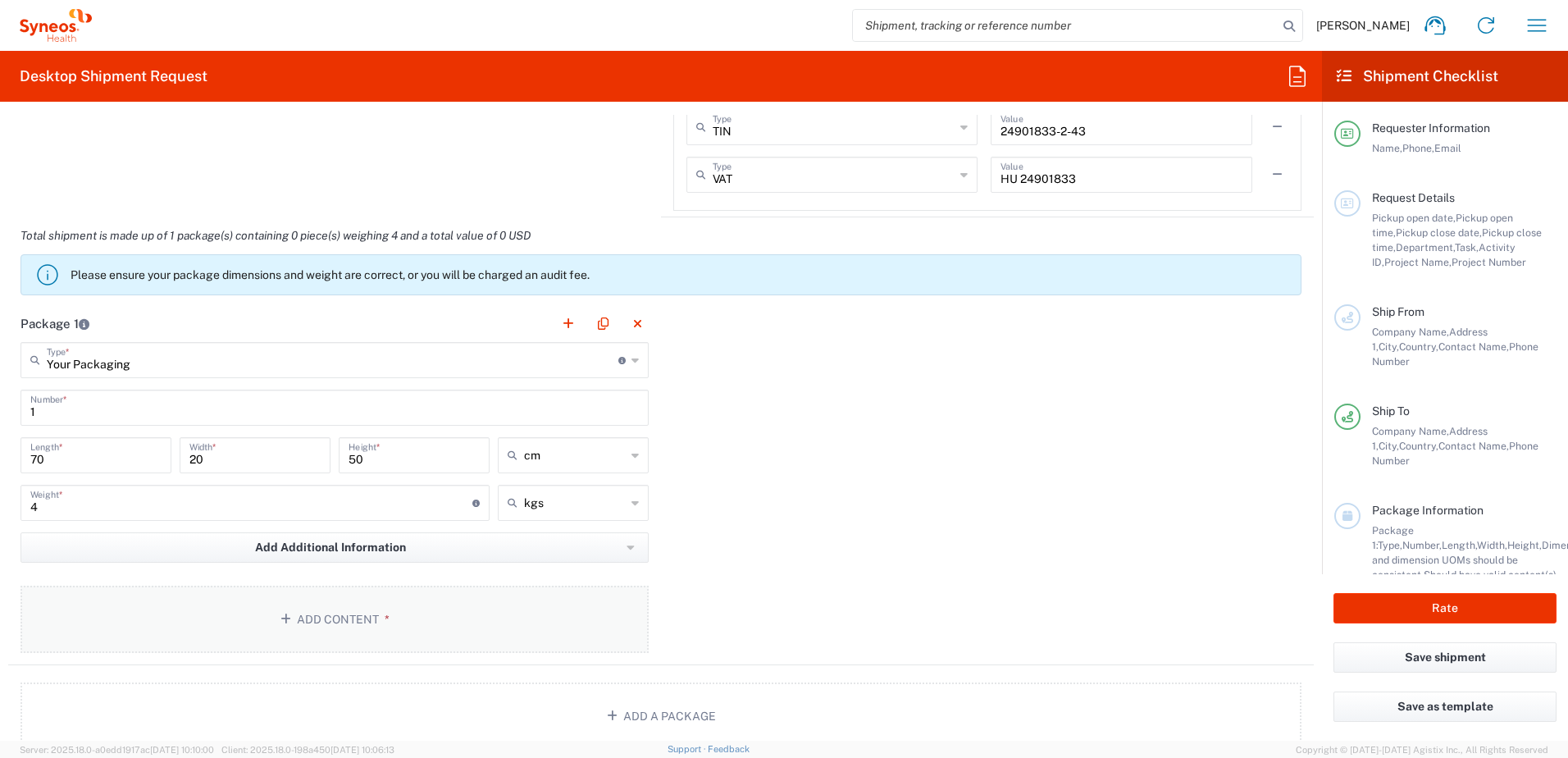
click at [488, 618] on button "Add Content *" at bounding box center [335, 618] width 628 height 67
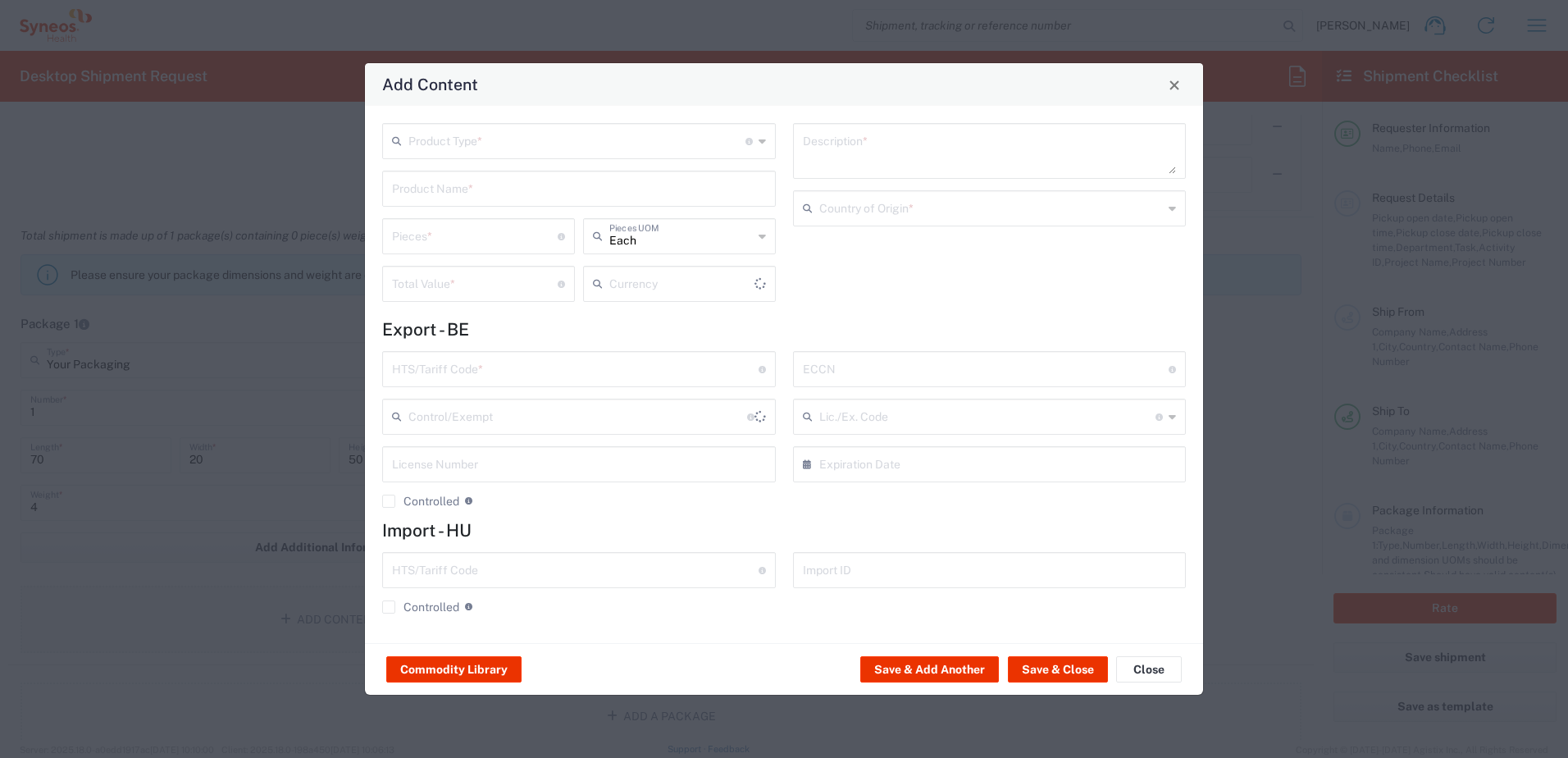
type input "US Dollar"
drag, startPoint x: 477, startPoint y: 156, endPoint x: 474, endPoint y: 145, distance: 11.4
click at [474, 145] on div "Product Type * Document: Paper document generated internally by Syneos, a clien…" at bounding box center [580, 218] width 411 height 190
click at [474, 145] on input "text" at bounding box center [576, 140] width 337 height 28
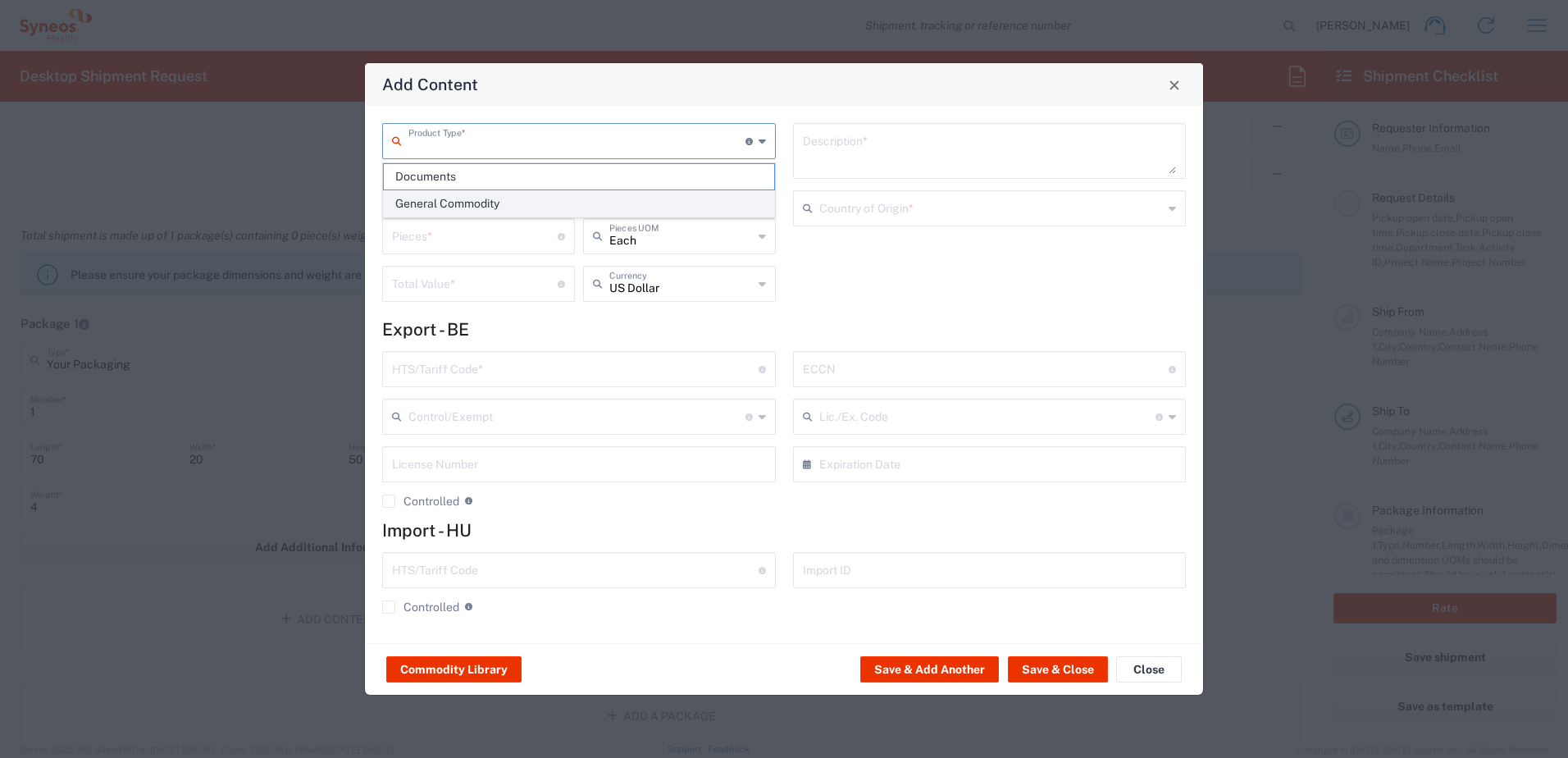
click at [479, 196] on span "General Commodity" at bounding box center [579, 204] width 390 height 25
type input "General Commodity"
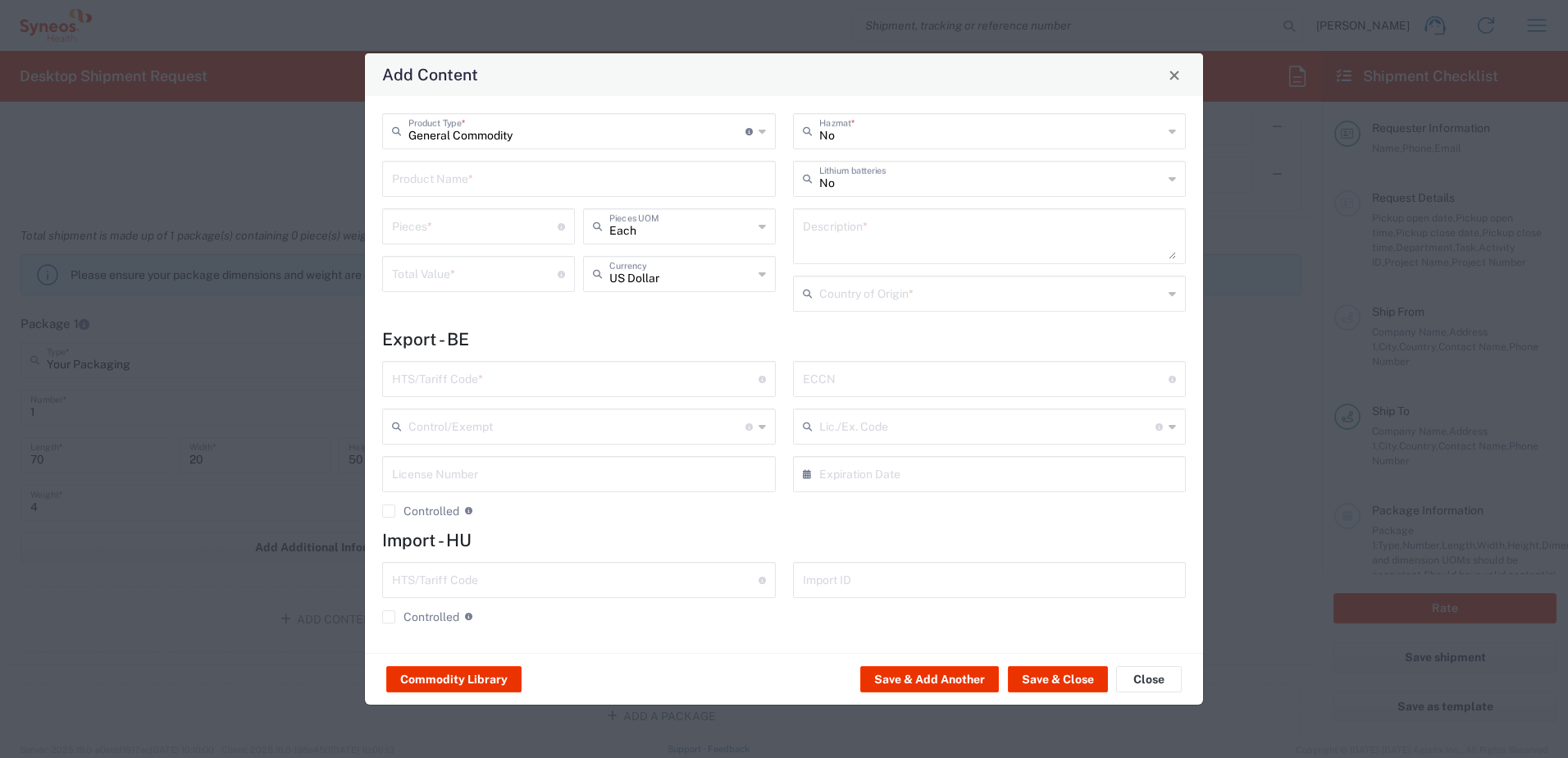
click at [476, 179] on input "text" at bounding box center [579, 177] width 374 height 28
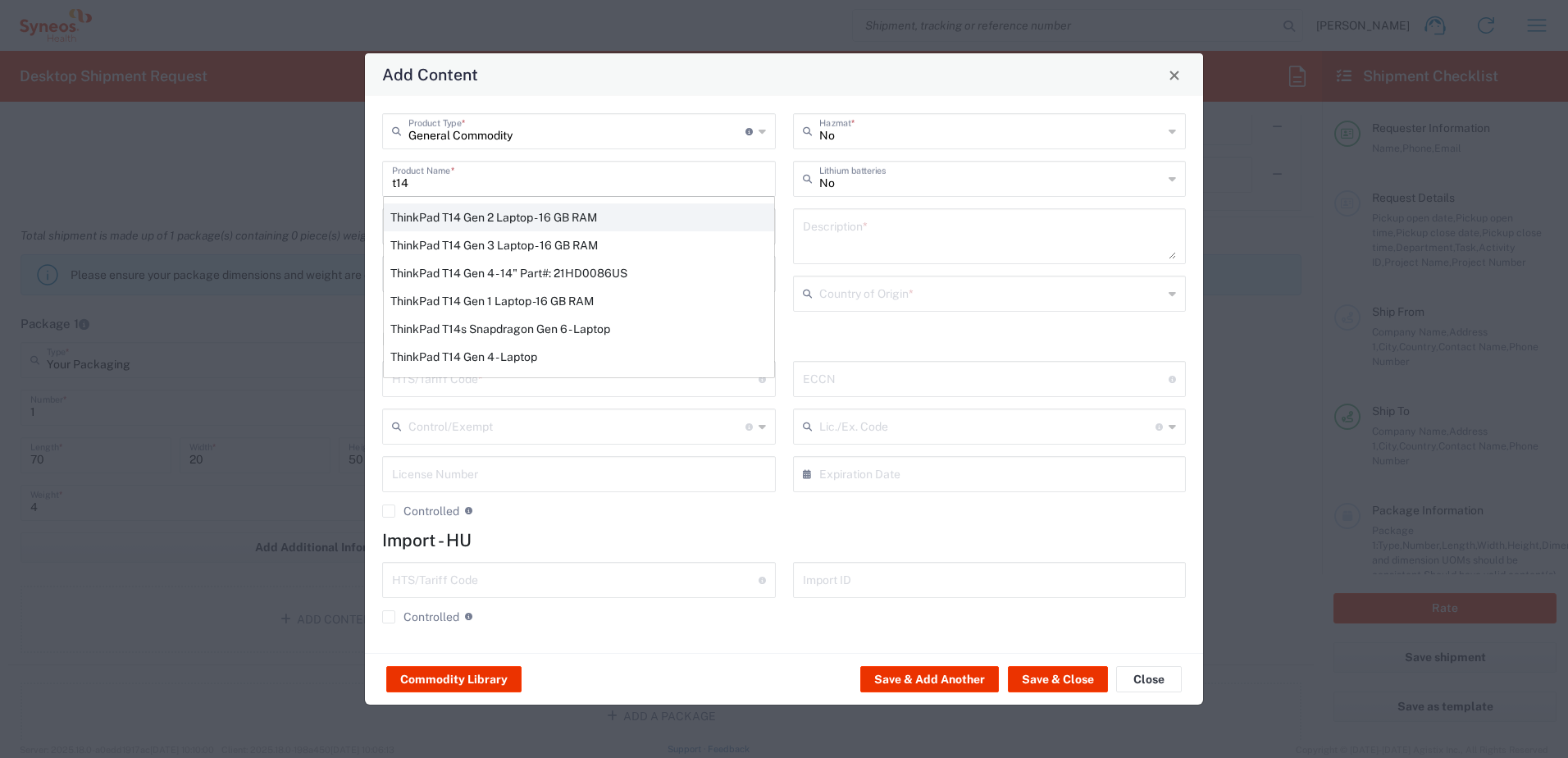
click at [500, 218] on div "ThinkPad T14 Gen 2 Laptop - 16 GB RAM" at bounding box center [579, 218] width 390 height 28
type input "ThinkPad T14 Gen 2 Laptop - 16 GB RAM"
type input "1"
type textarea "Intel Core i7-1156G7 vProÂ® Processor - 14"- 16 GB RAM - 512 GB SSD"
type input "[GEOGRAPHIC_DATA]"
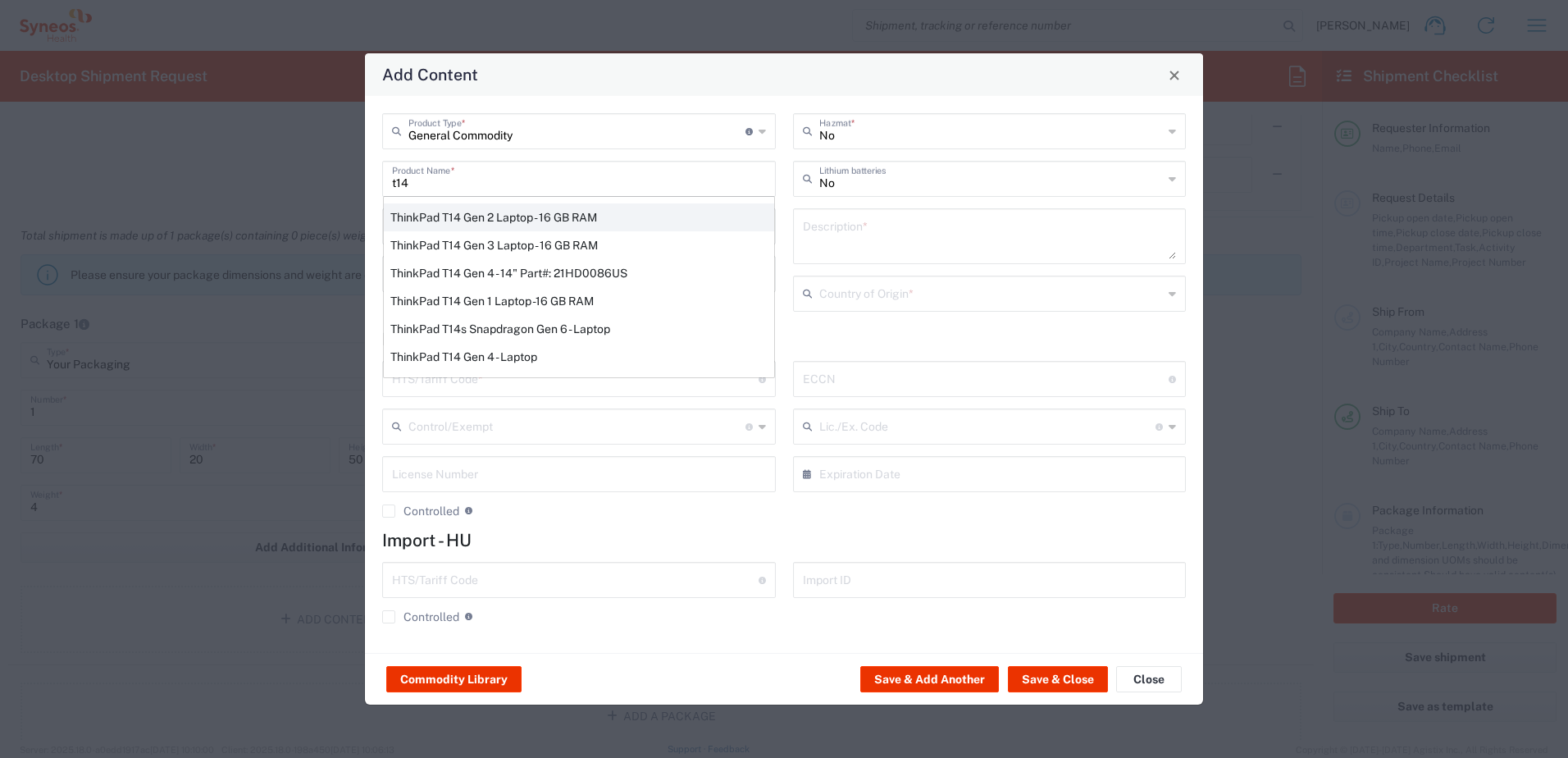
type input "8471300100"
type input "BIS"
type input "5A992.c"
type input "Yes"
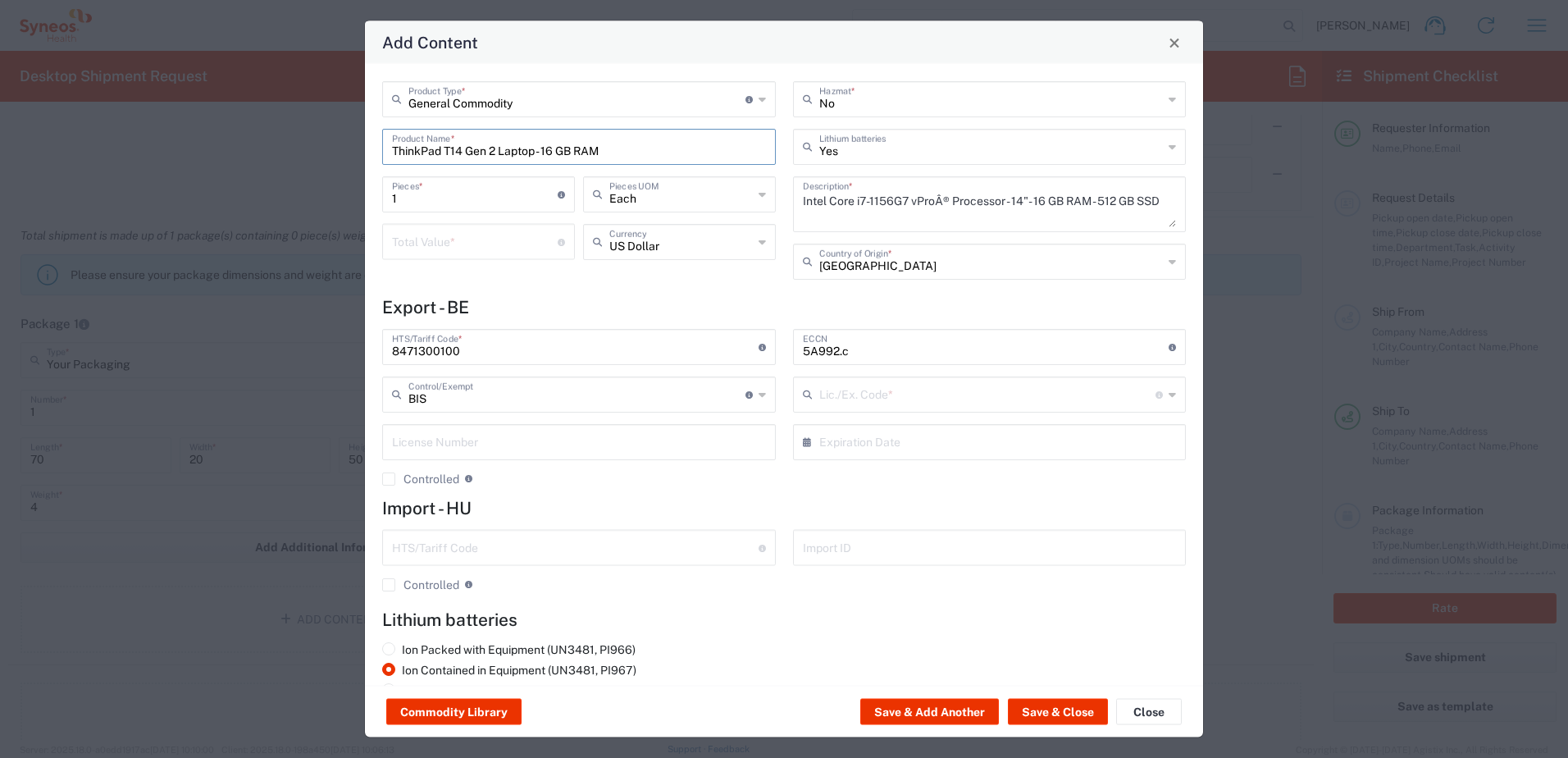
type input "NLR - No License Required"
click at [1057, 715] on button "Save & Close" at bounding box center [1058, 712] width 100 height 26
click at [478, 246] on input "number" at bounding box center [475, 240] width 166 height 28
type input "600"
click at [560, 281] on div "General Commodity Product Type * Document: Paper document generated internally …" at bounding box center [580, 186] width 411 height 210
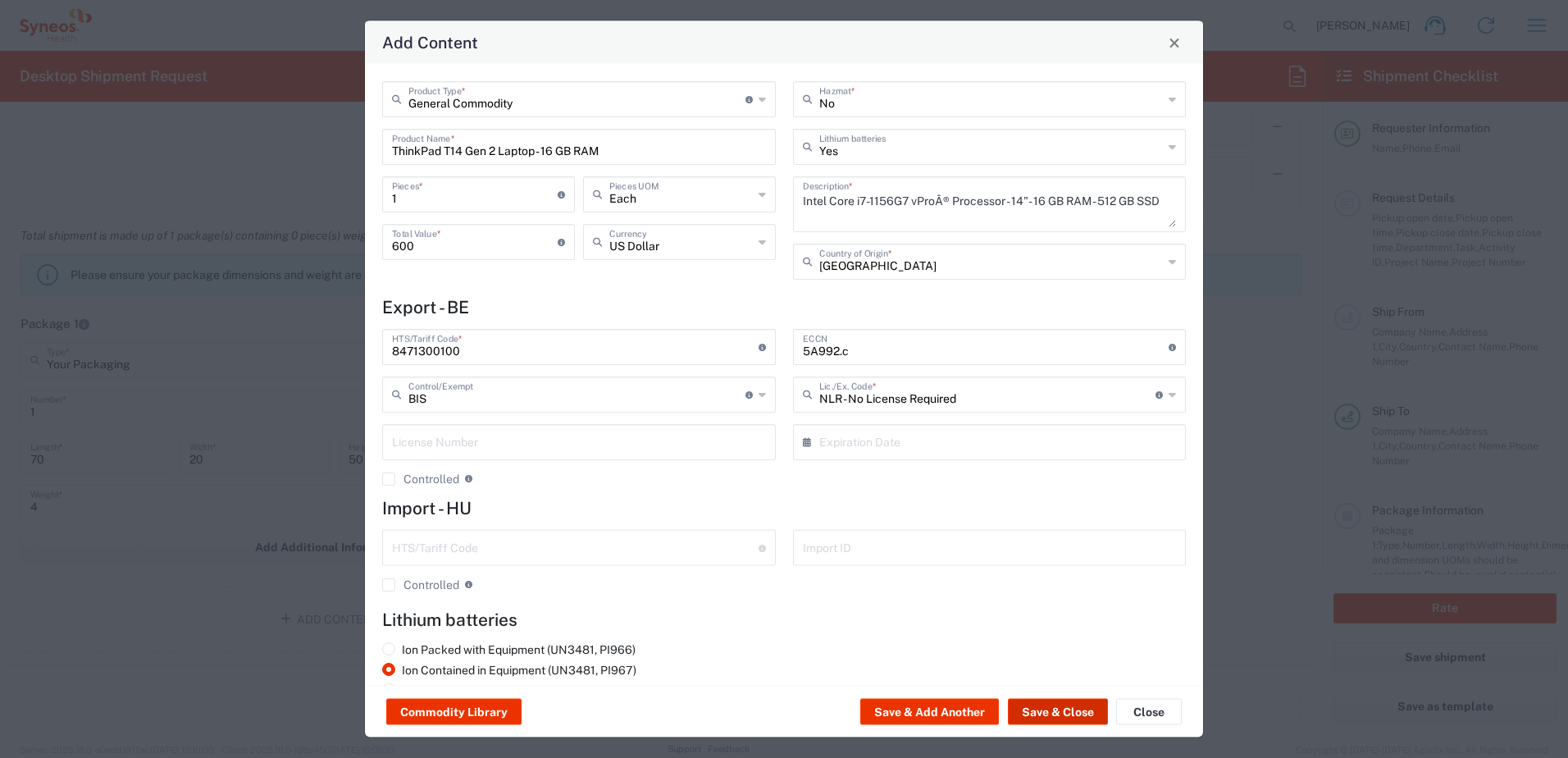
click at [1065, 712] on button "Save & Close" at bounding box center [1058, 712] width 100 height 26
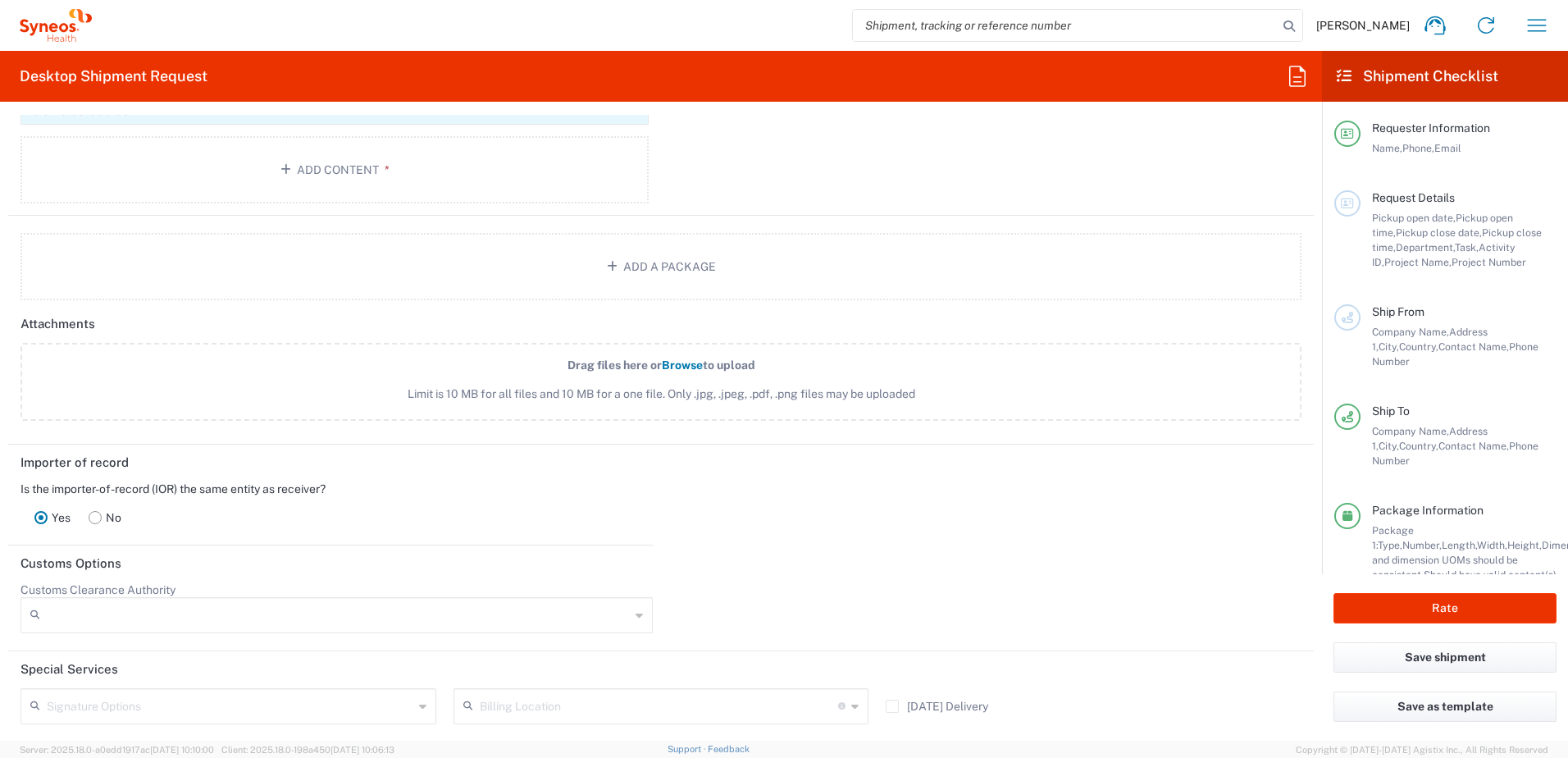
scroll to position [2159, 0]
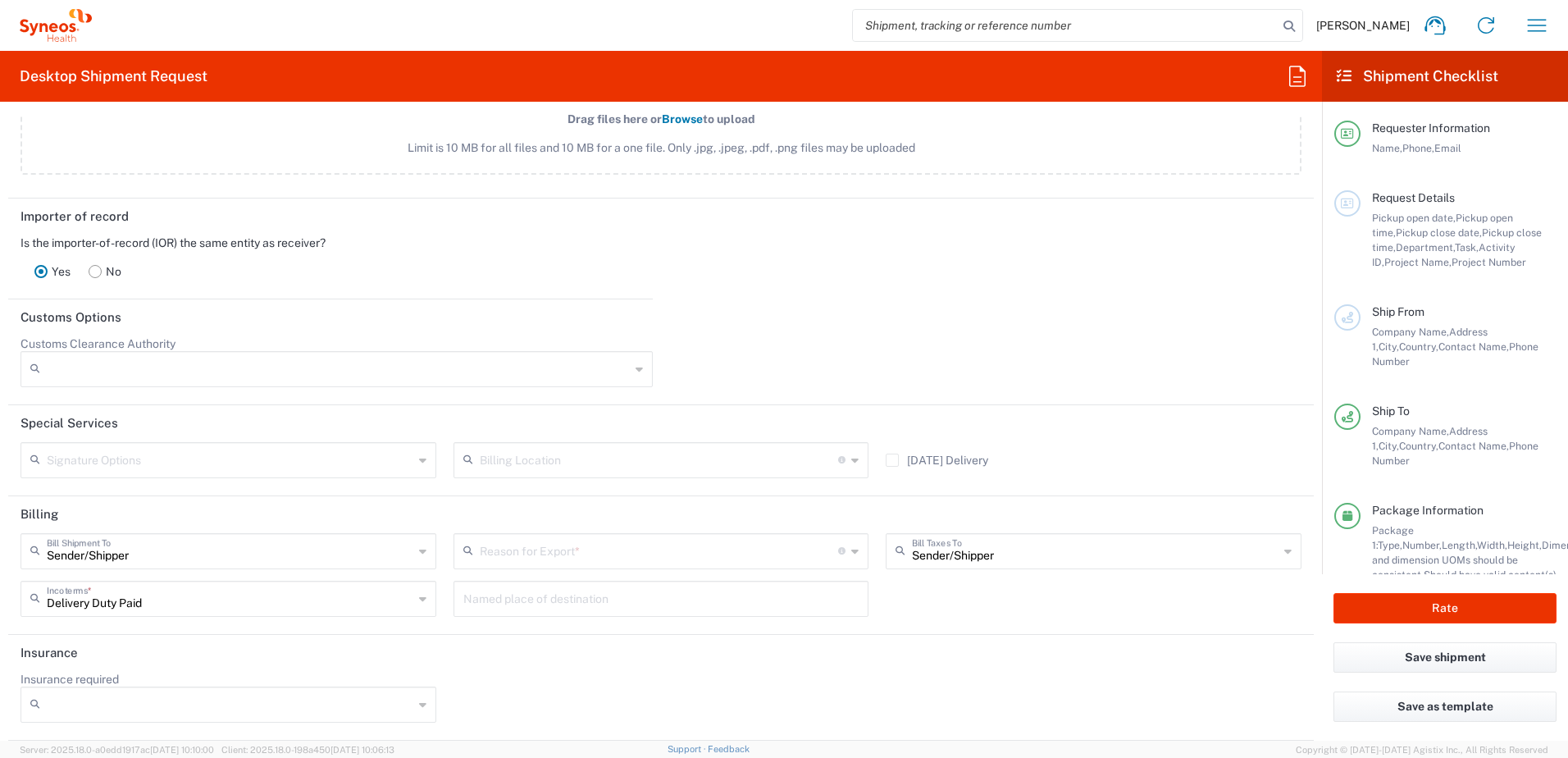
click at [812, 546] on input "text" at bounding box center [659, 550] width 359 height 28
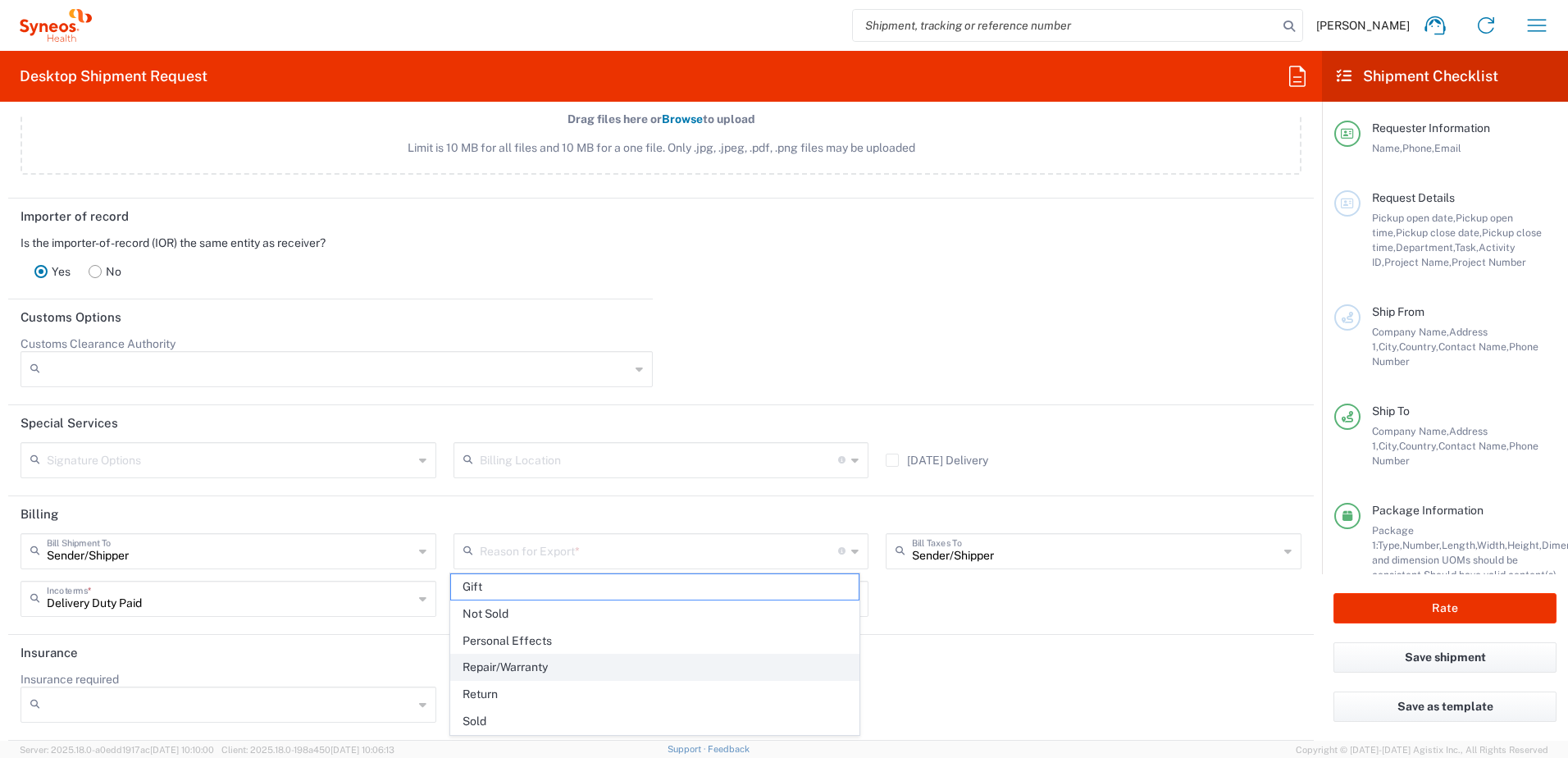
click at [720, 659] on span "Repair/Warranty" at bounding box center [654, 667] width 408 height 25
type input "Repair/Warranty"
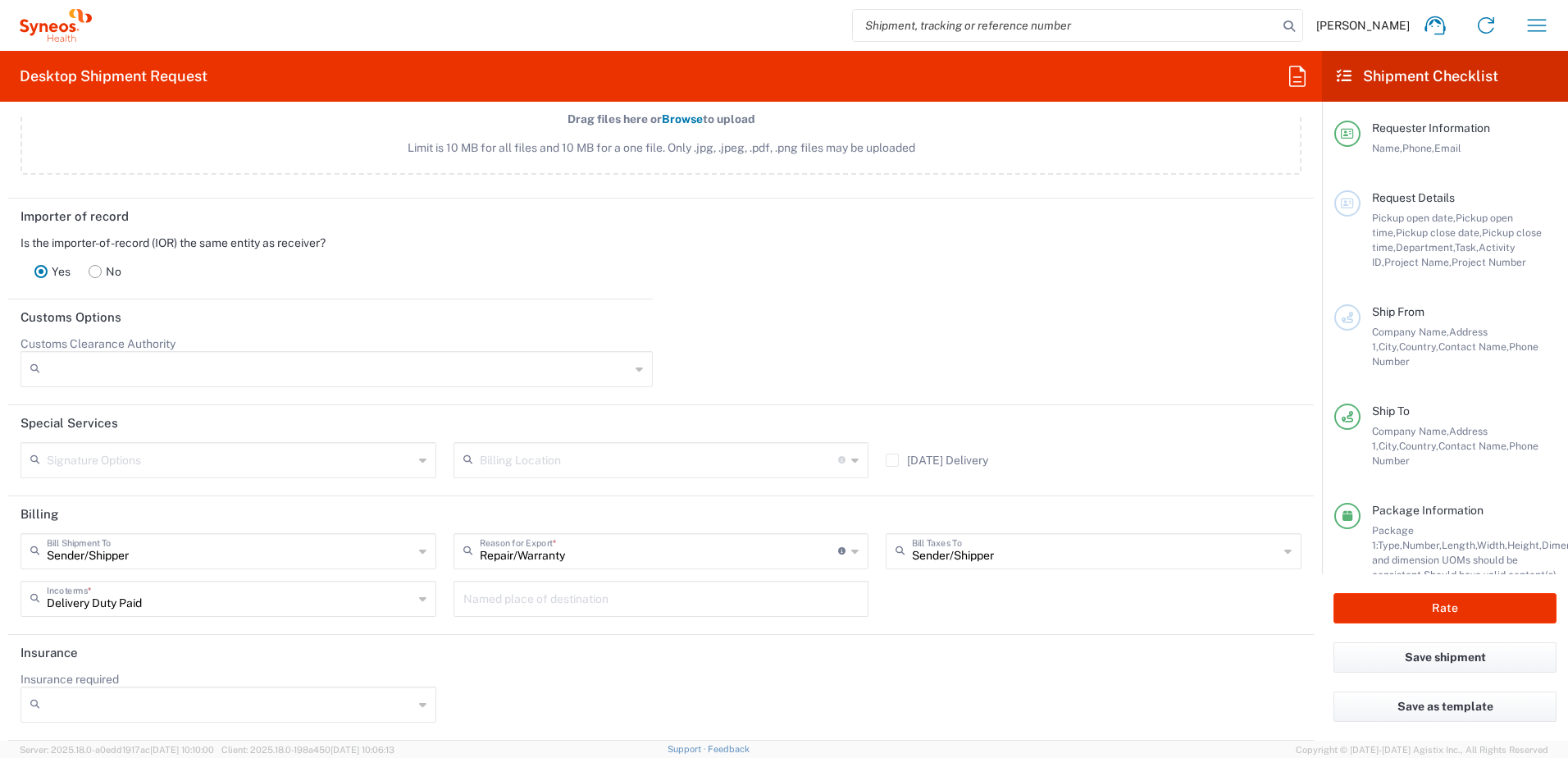
click at [878, 576] on div "Sender/[PERSON_NAME] Taxes To Sender/Shipper Recipient Account Third Party Acco…" at bounding box center [1094, 556] width 433 height 47
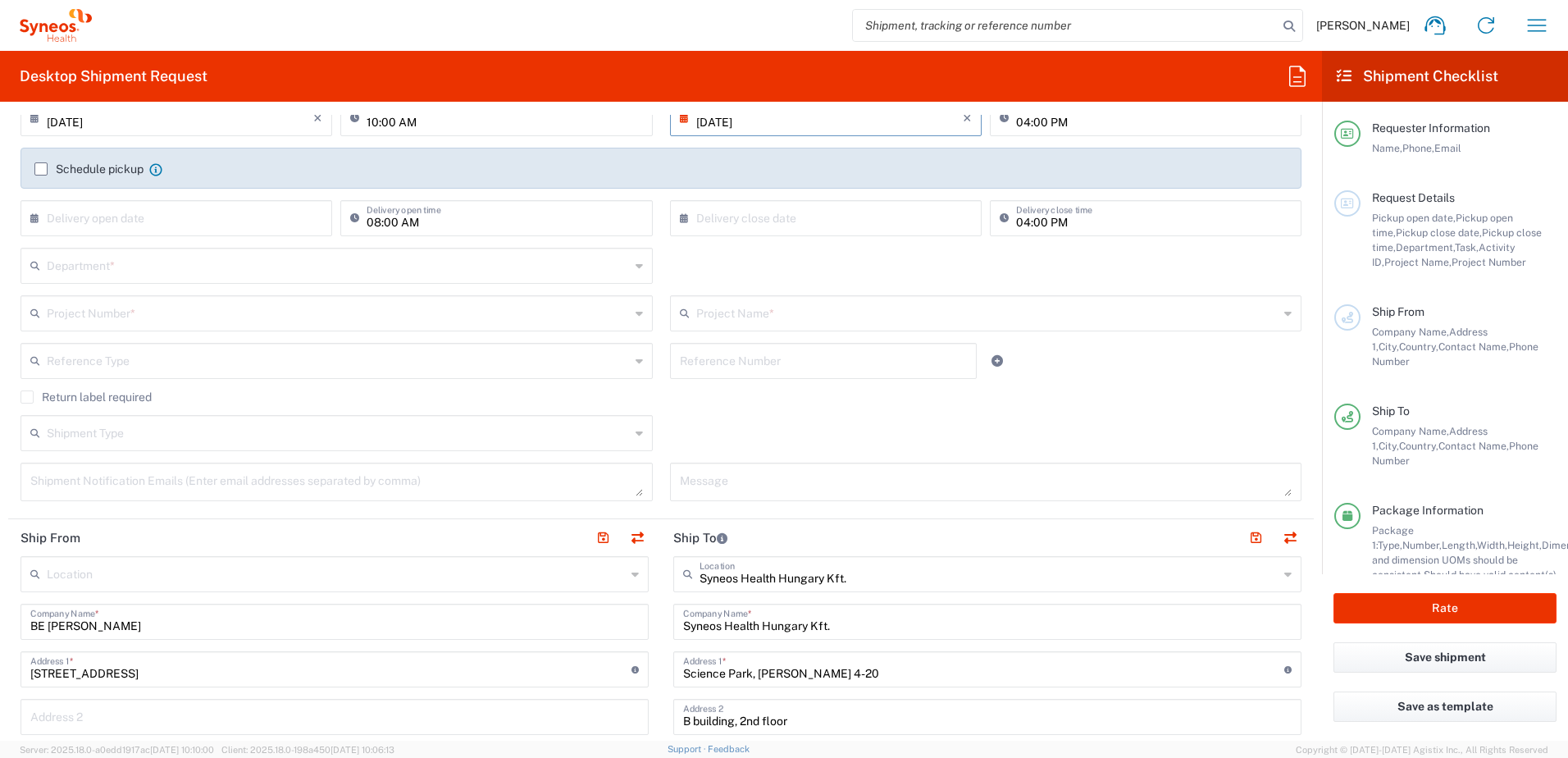
scroll to position [0, 0]
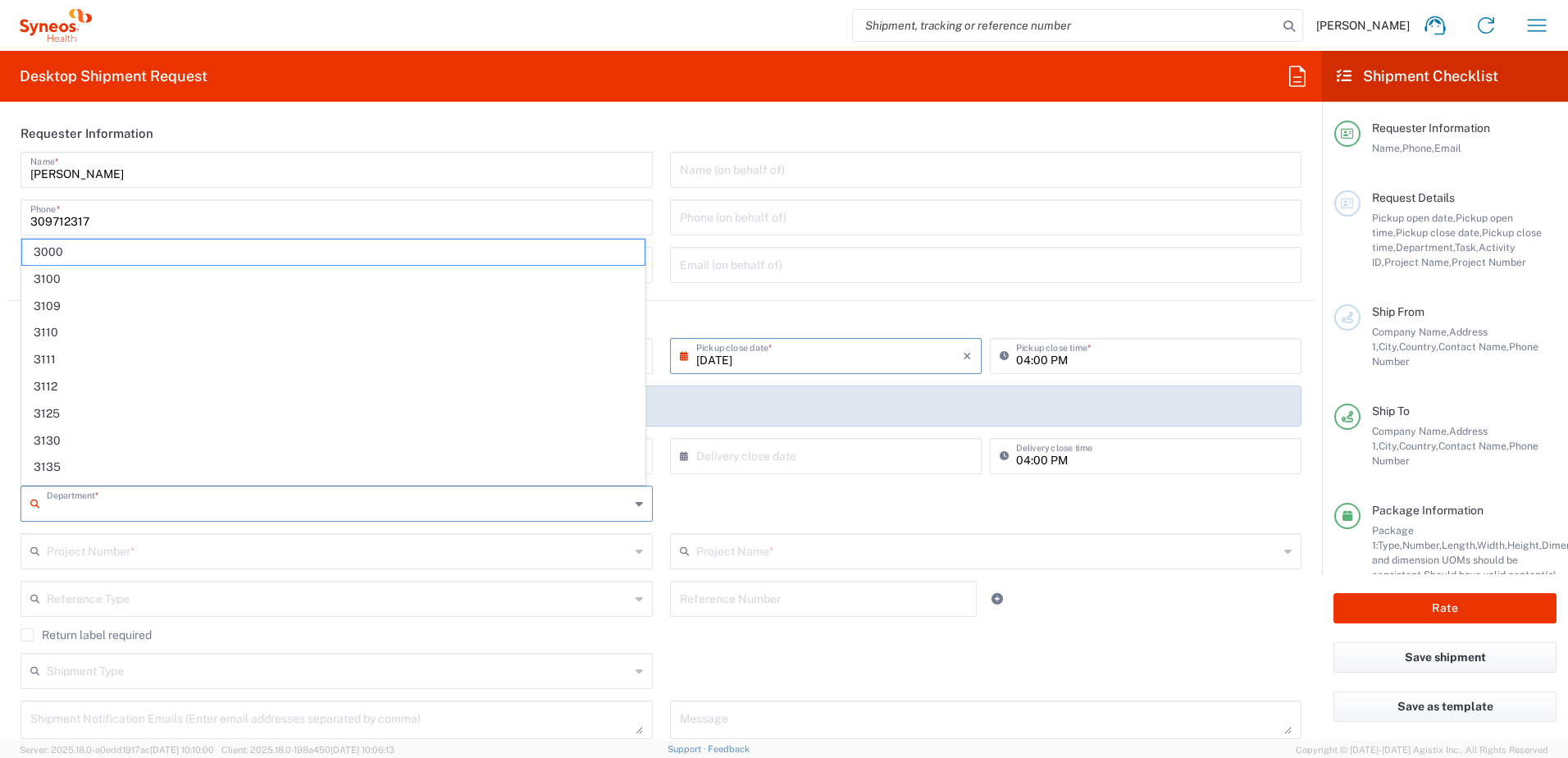
click at [536, 500] on input "text" at bounding box center [338, 502] width 583 height 28
click at [536, 500] on input "4510" at bounding box center [339, 502] width 585 height 28
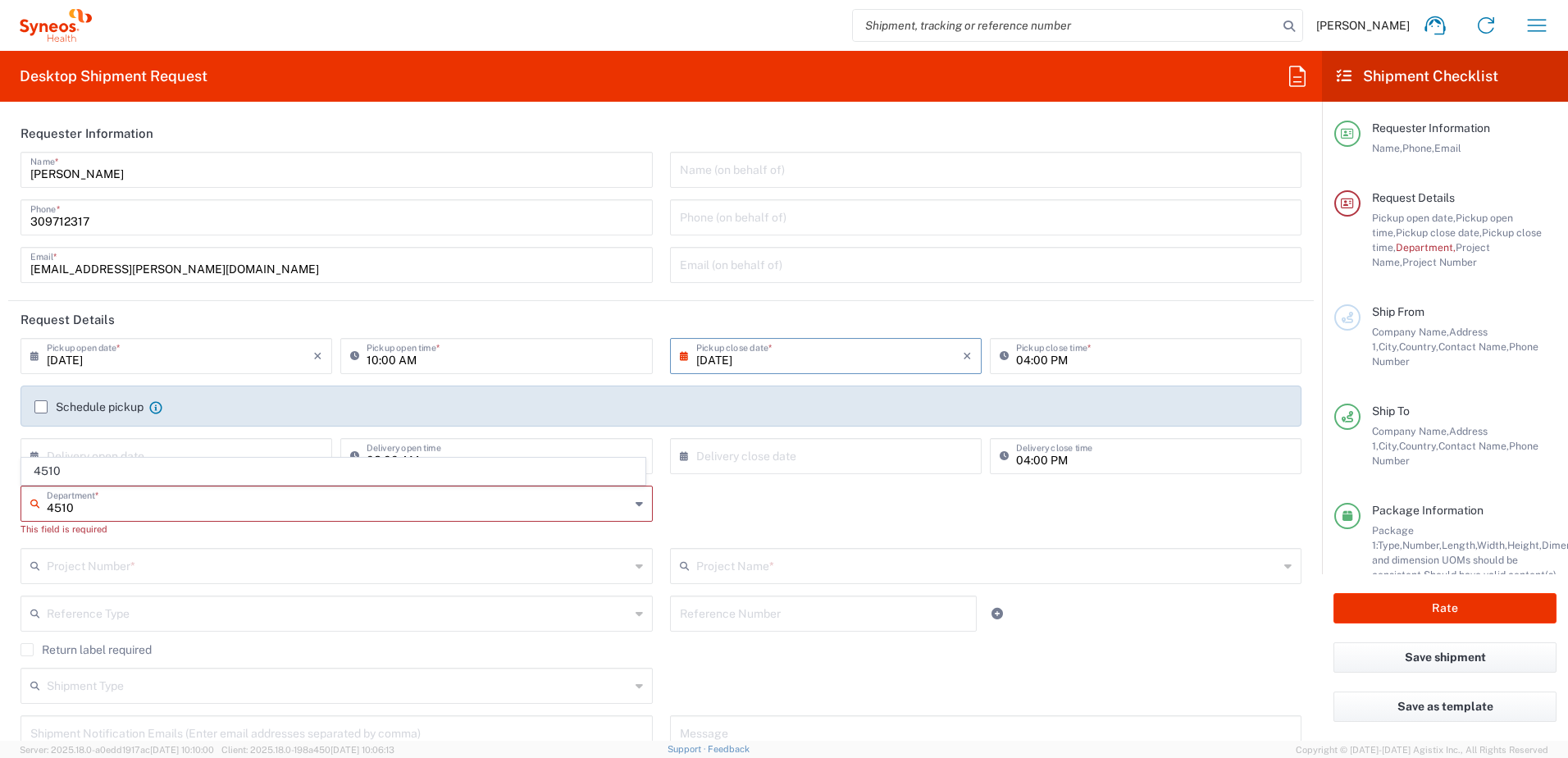
type input "4510"
click at [422, 553] on input "text" at bounding box center [338, 565] width 583 height 28
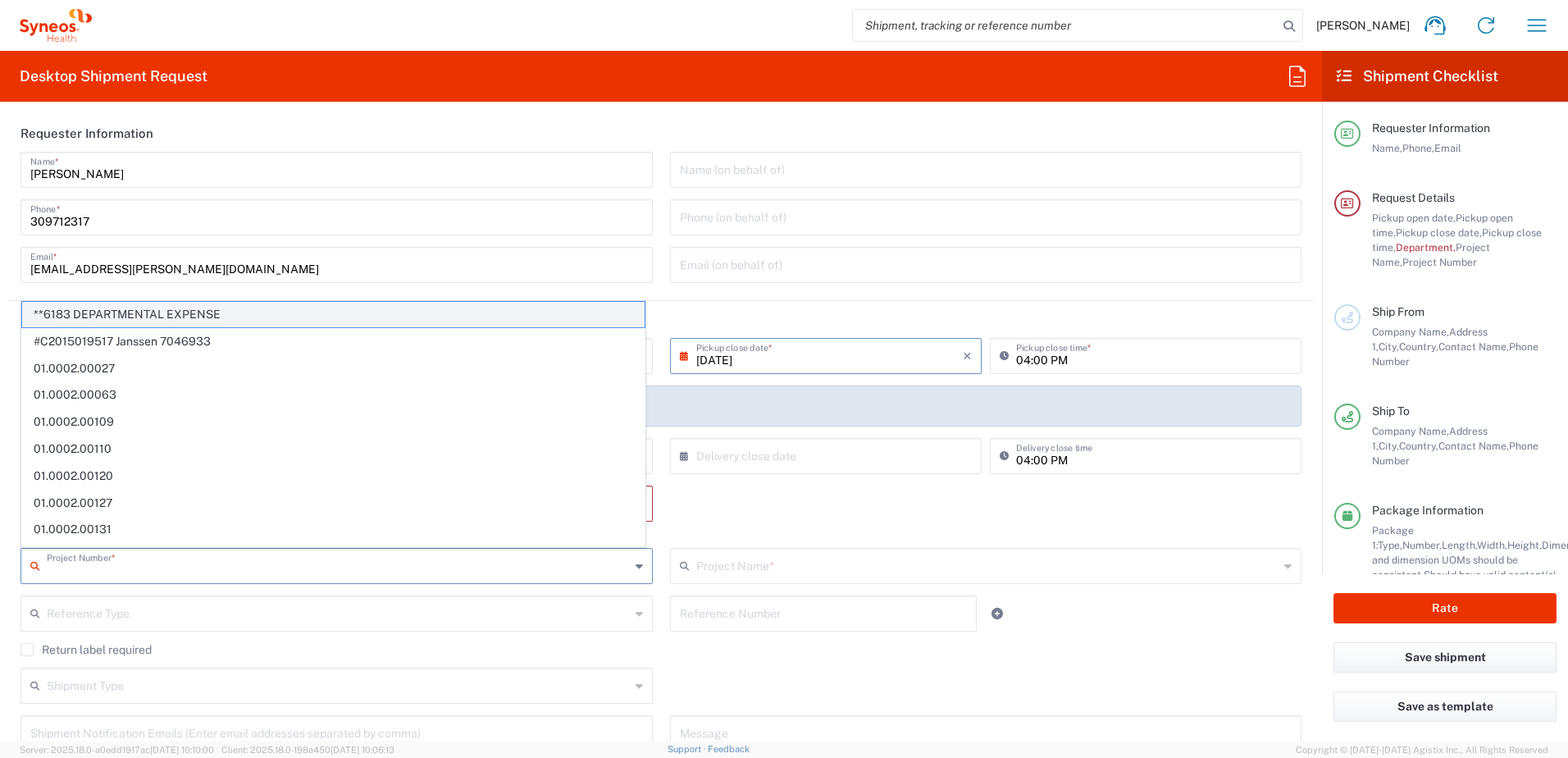
click at [228, 317] on span "**6183 DEPARTMENTAL EXPENSE" at bounding box center [333, 314] width 622 height 25
type input "**6183 DEPARTMENTAL EXPENSE"
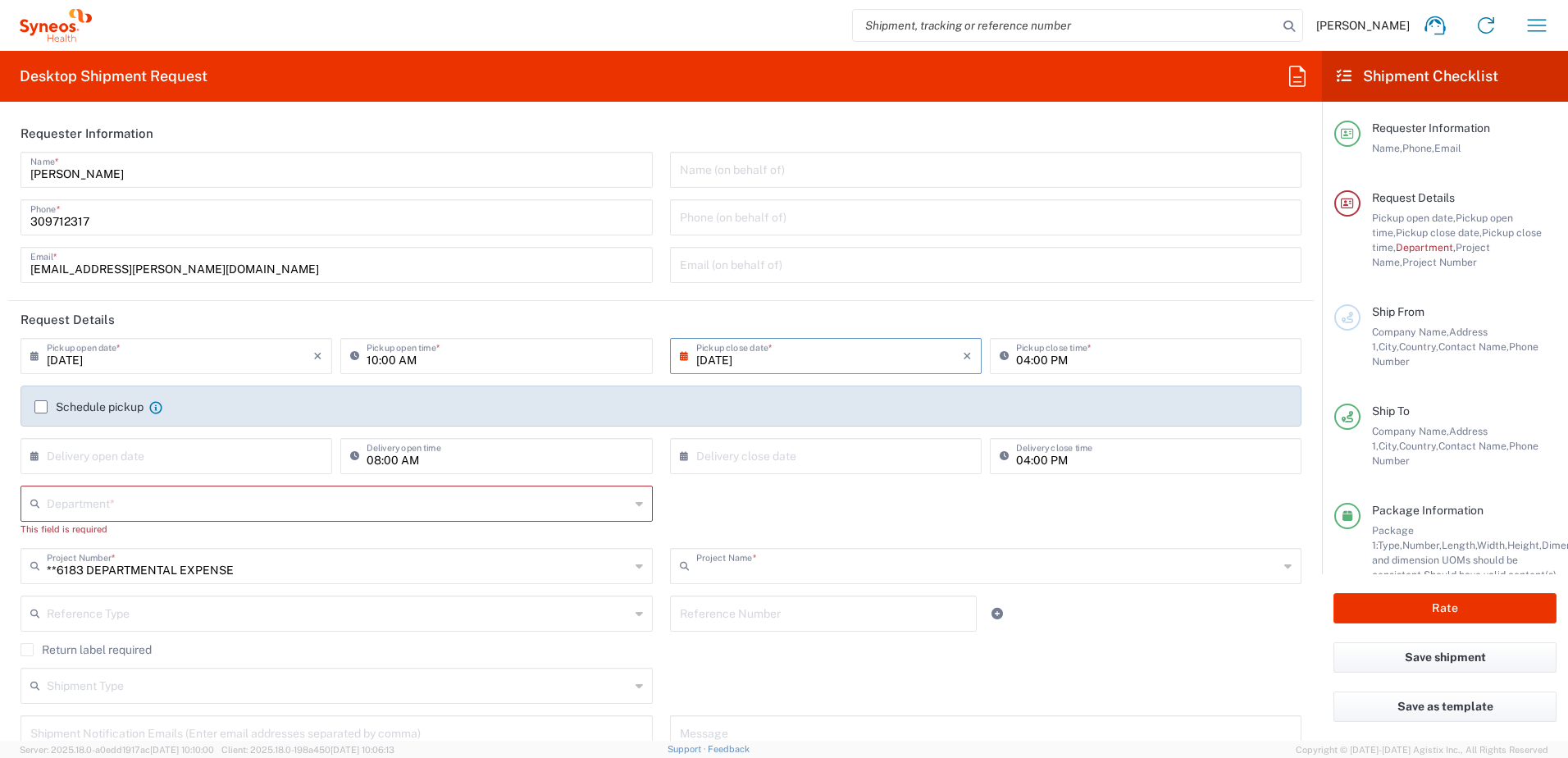
type input "6183"
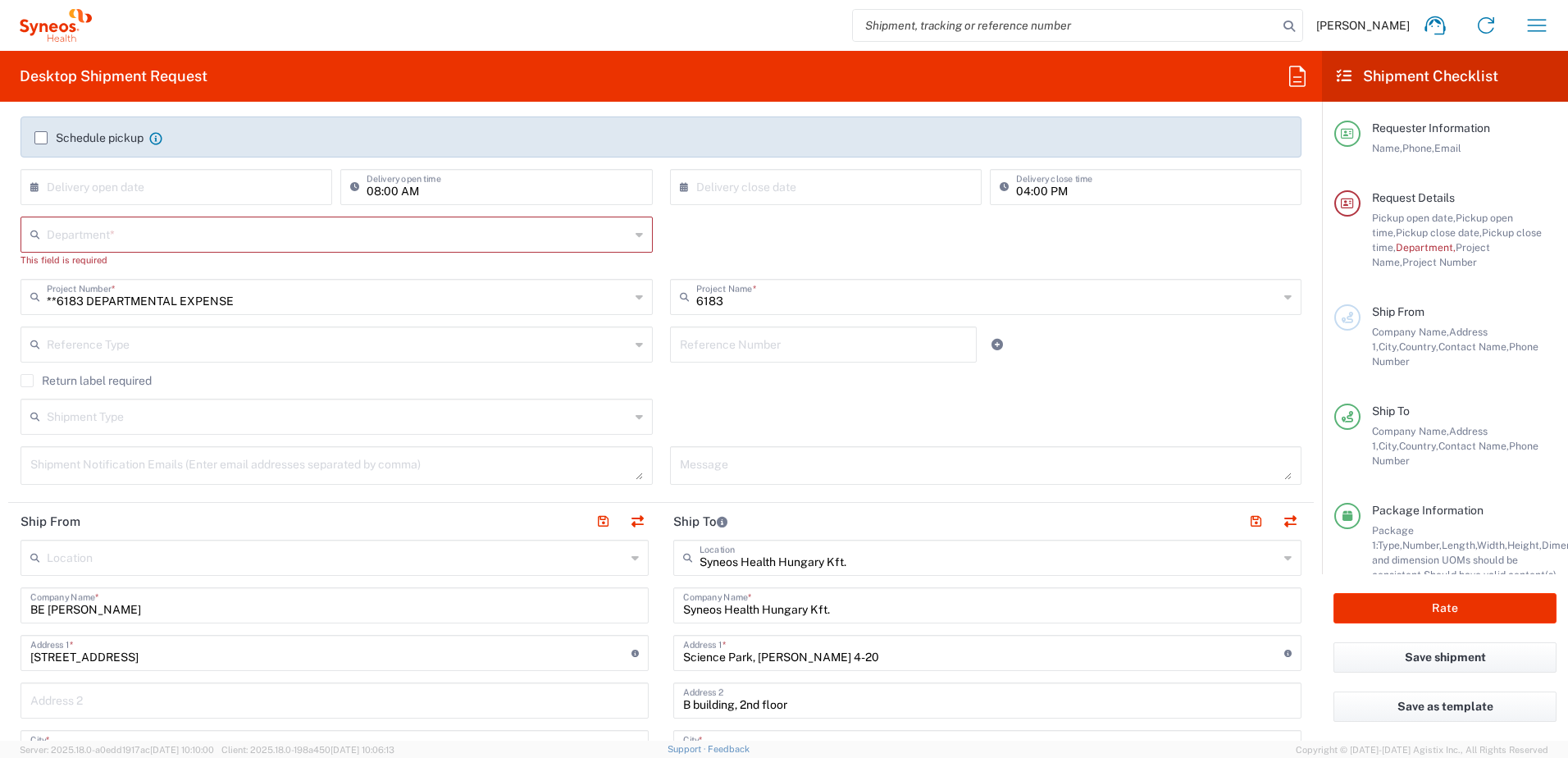
scroll to position [273, 0]
click at [635, 231] on icon at bounding box center [639, 230] width 8 height 26
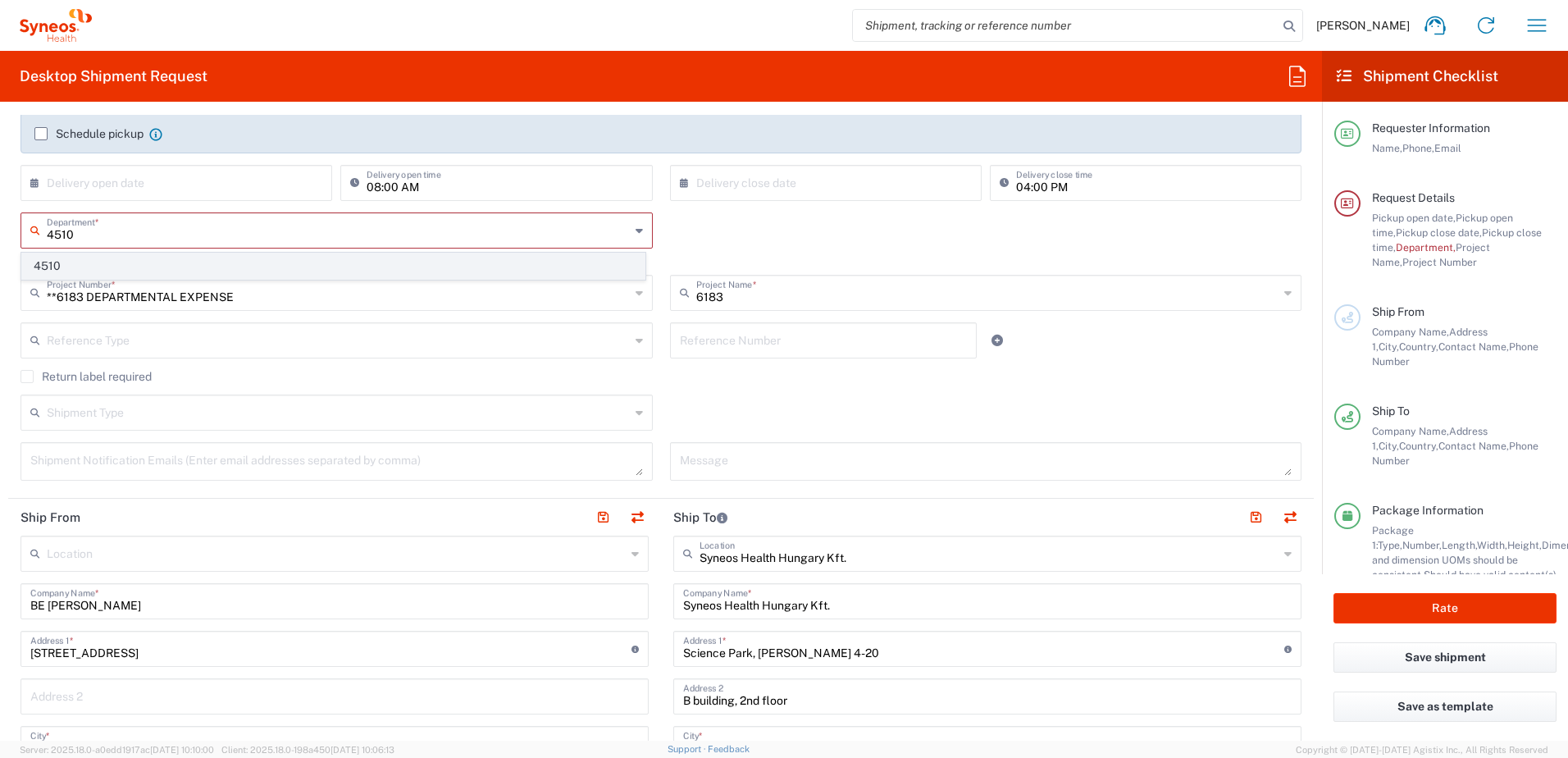
type input "4510"
click at [490, 265] on span "4510" at bounding box center [333, 266] width 622 height 25
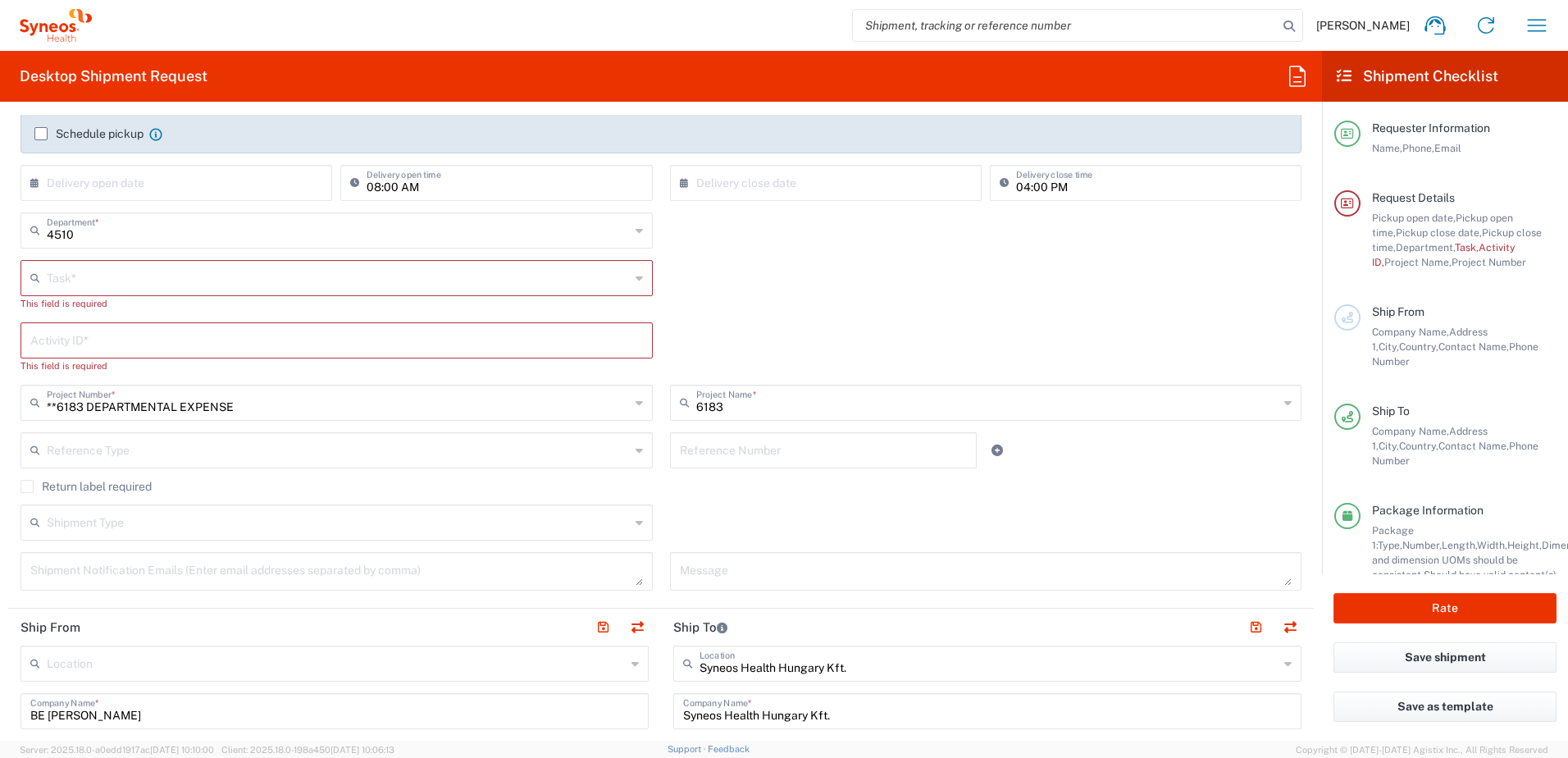
click at [473, 277] on input "text" at bounding box center [338, 276] width 583 height 28
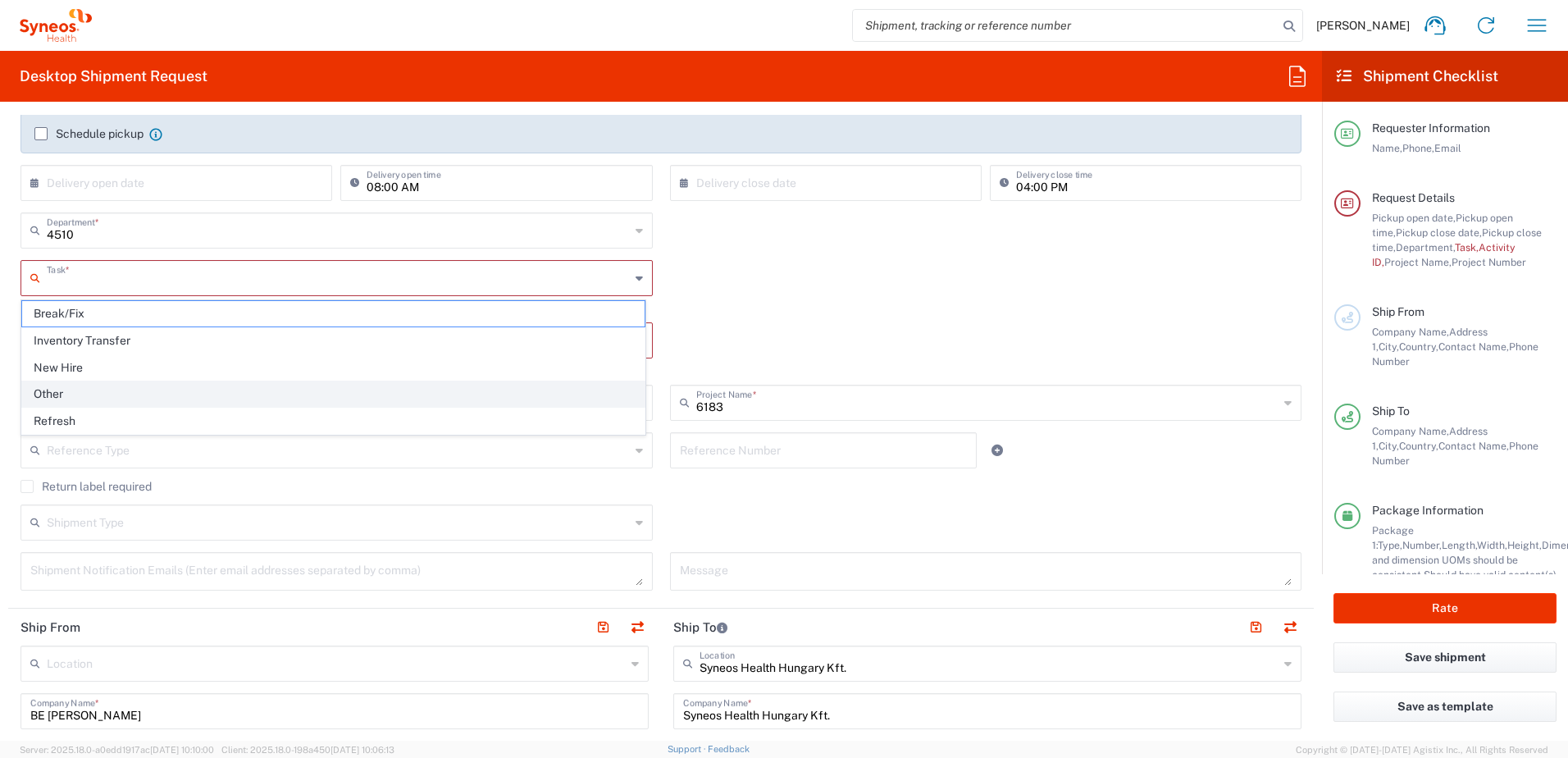
click at [415, 384] on span "Other" at bounding box center [333, 393] width 622 height 25
type input "Other"
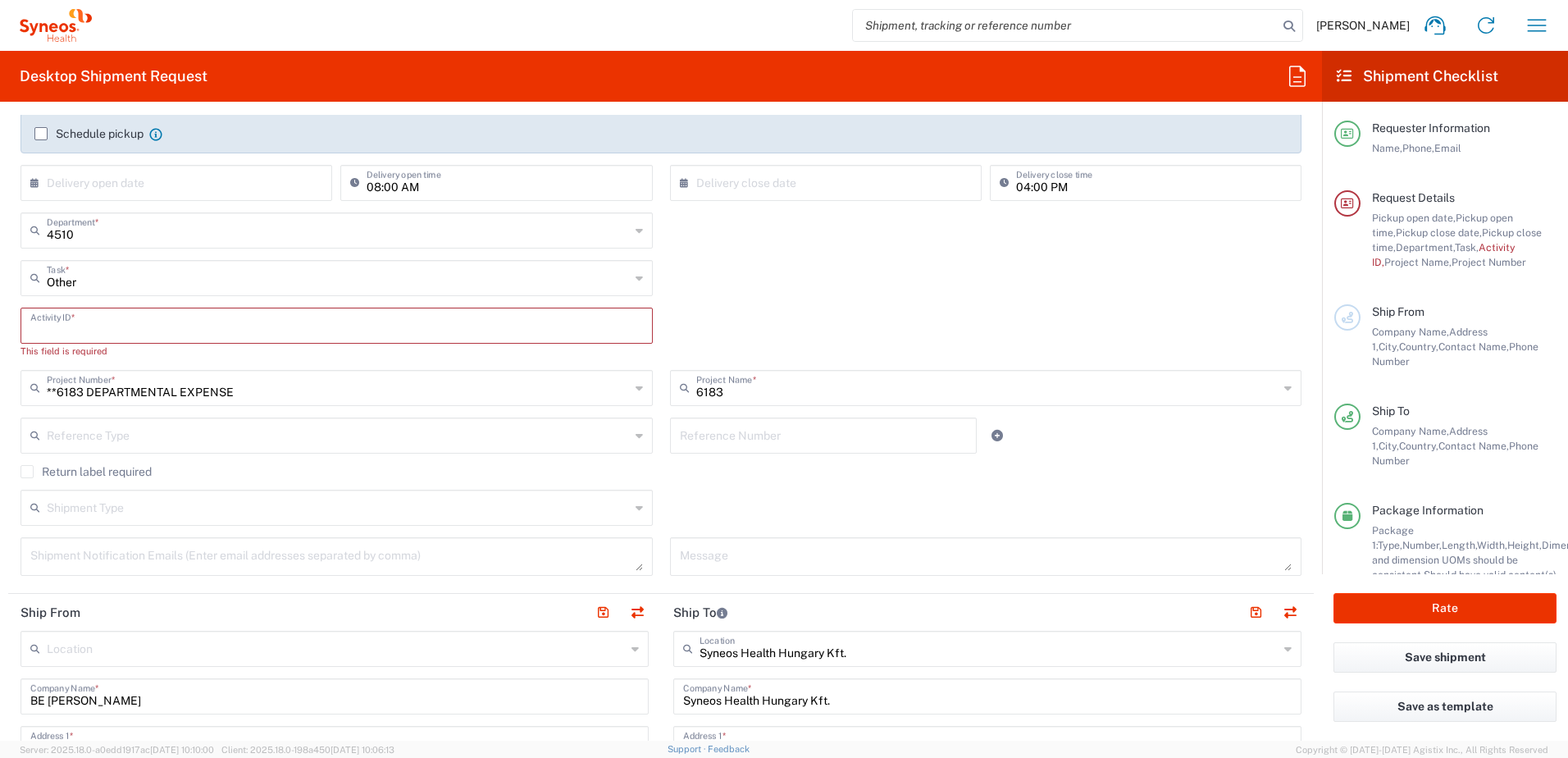
click at [362, 328] on input "text" at bounding box center [337, 324] width 613 height 28
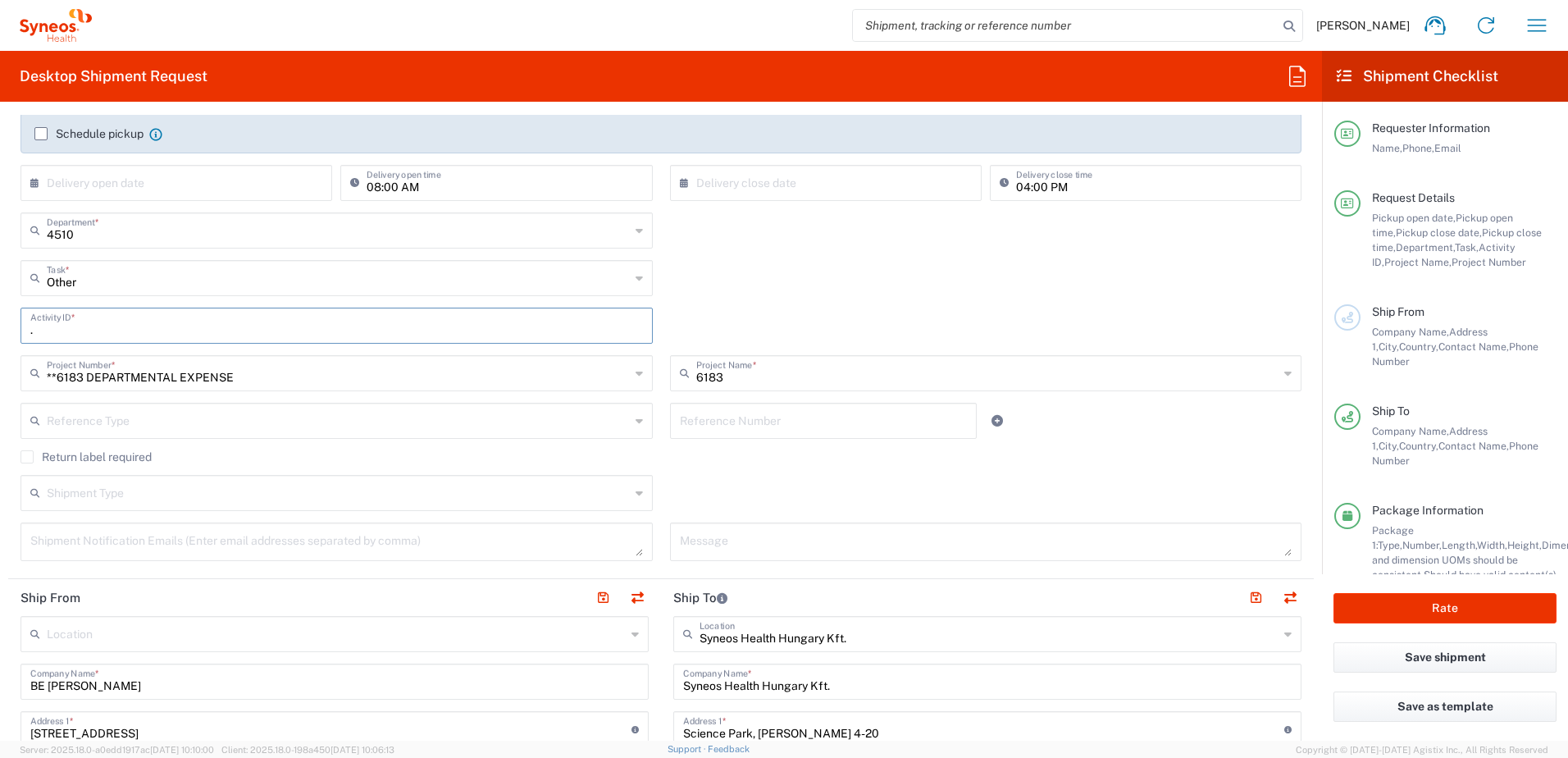
type input "."
click at [700, 289] on div "Other Task * Break/Fix Inventory Transfer New Hire Other Refresh" at bounding box center [661, 284] width 1298 height 47
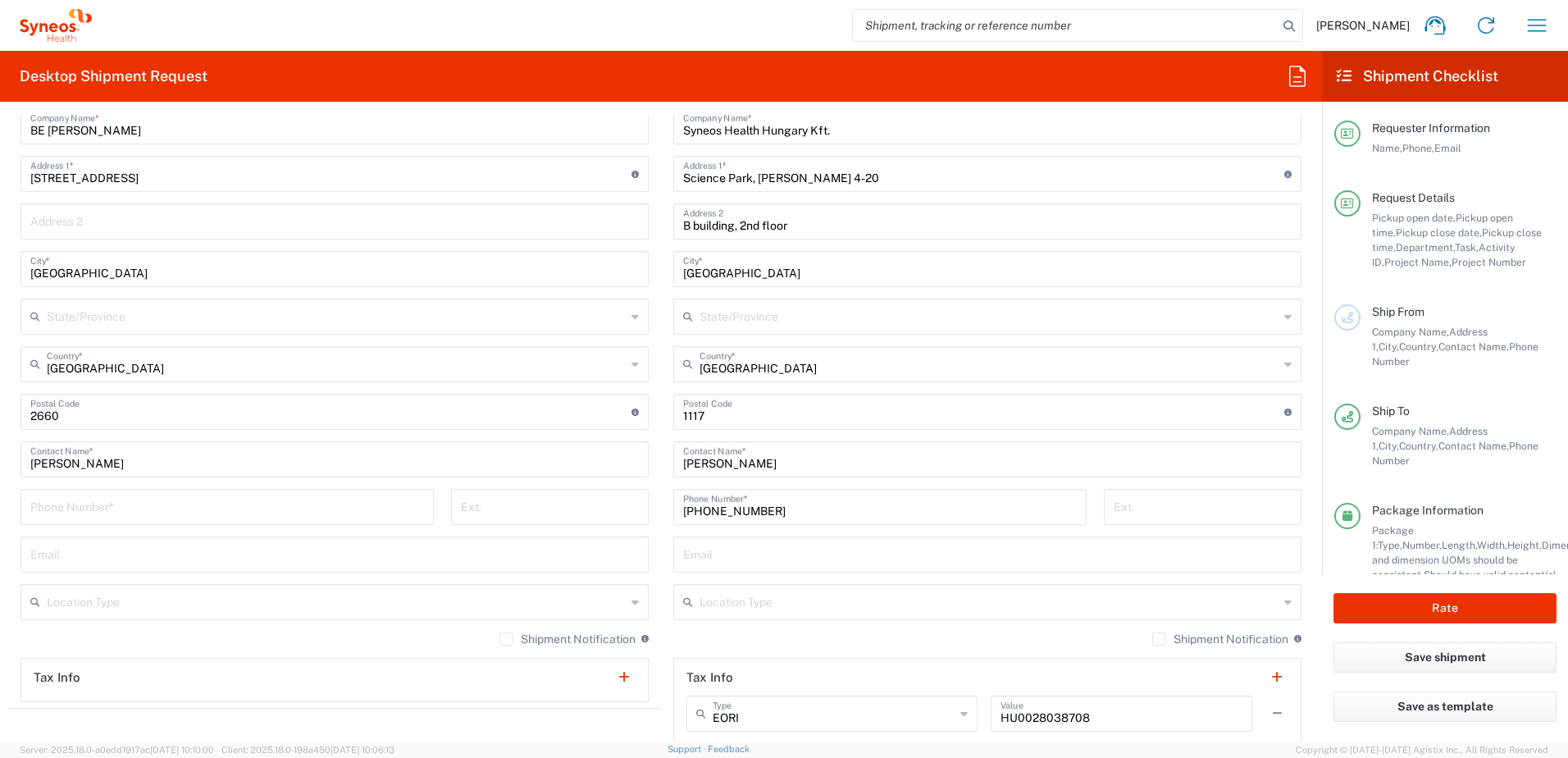
scroll to position [820, 0]
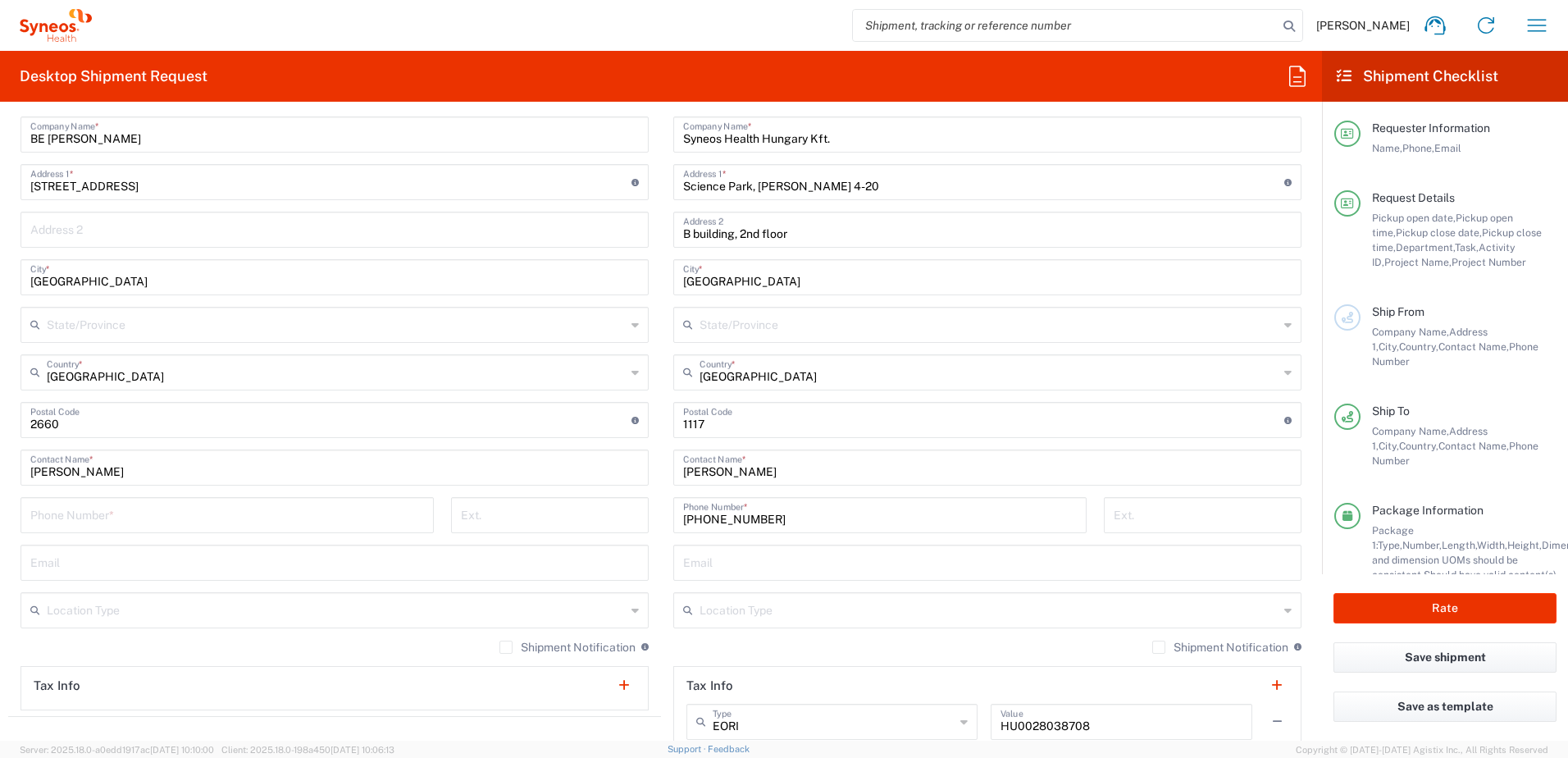
click at [114, 512] on input "tel" at bounding box center [226, 514] width 393 height 28
paste input "[PHONE_NUMBER]"
type input "[PHONE_NUMBER]"
click at [652, 538] on main "Location [PERSON_NAME] LLC-[GEOGRAPHIC_DATA] [GEOGRAPHIC_DATA] [GEOGRAPHIC_DATA…" at bounding box center [335, 389] width 652 height 641
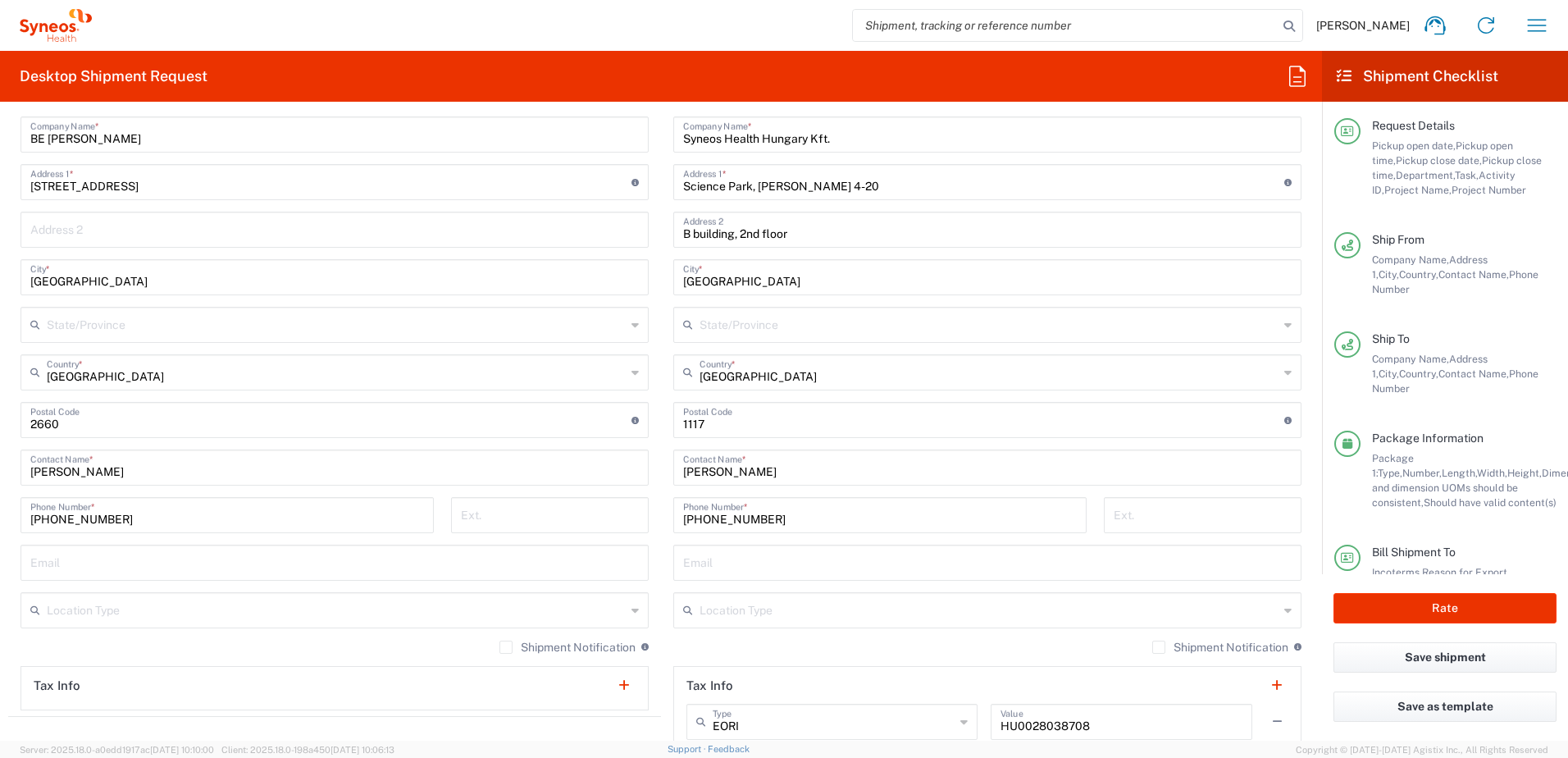
scroll to position [127, 0]
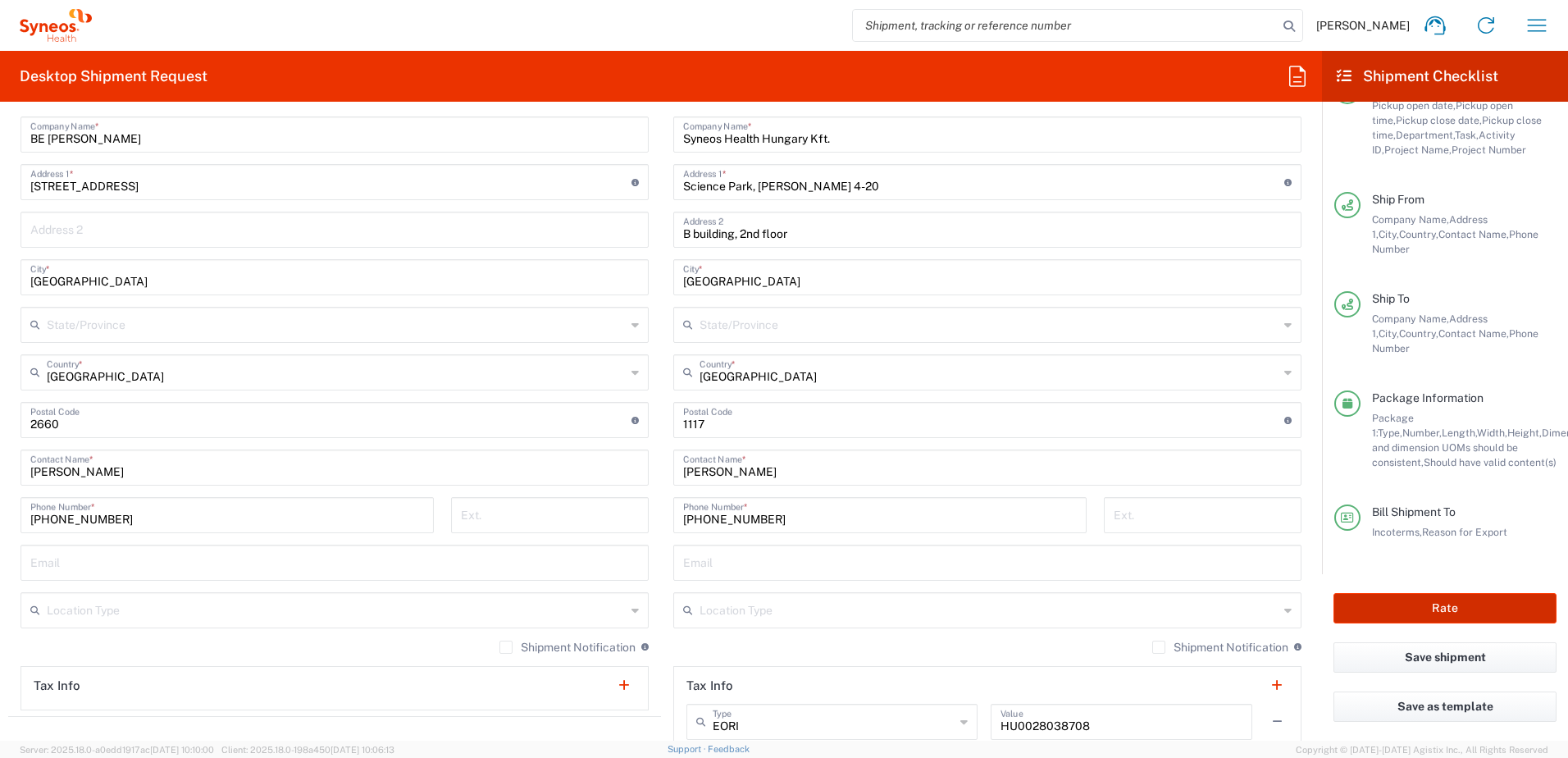
click at [1446, 607] on button "Rate" at bounding box center [1444, 608] width 223 height 30
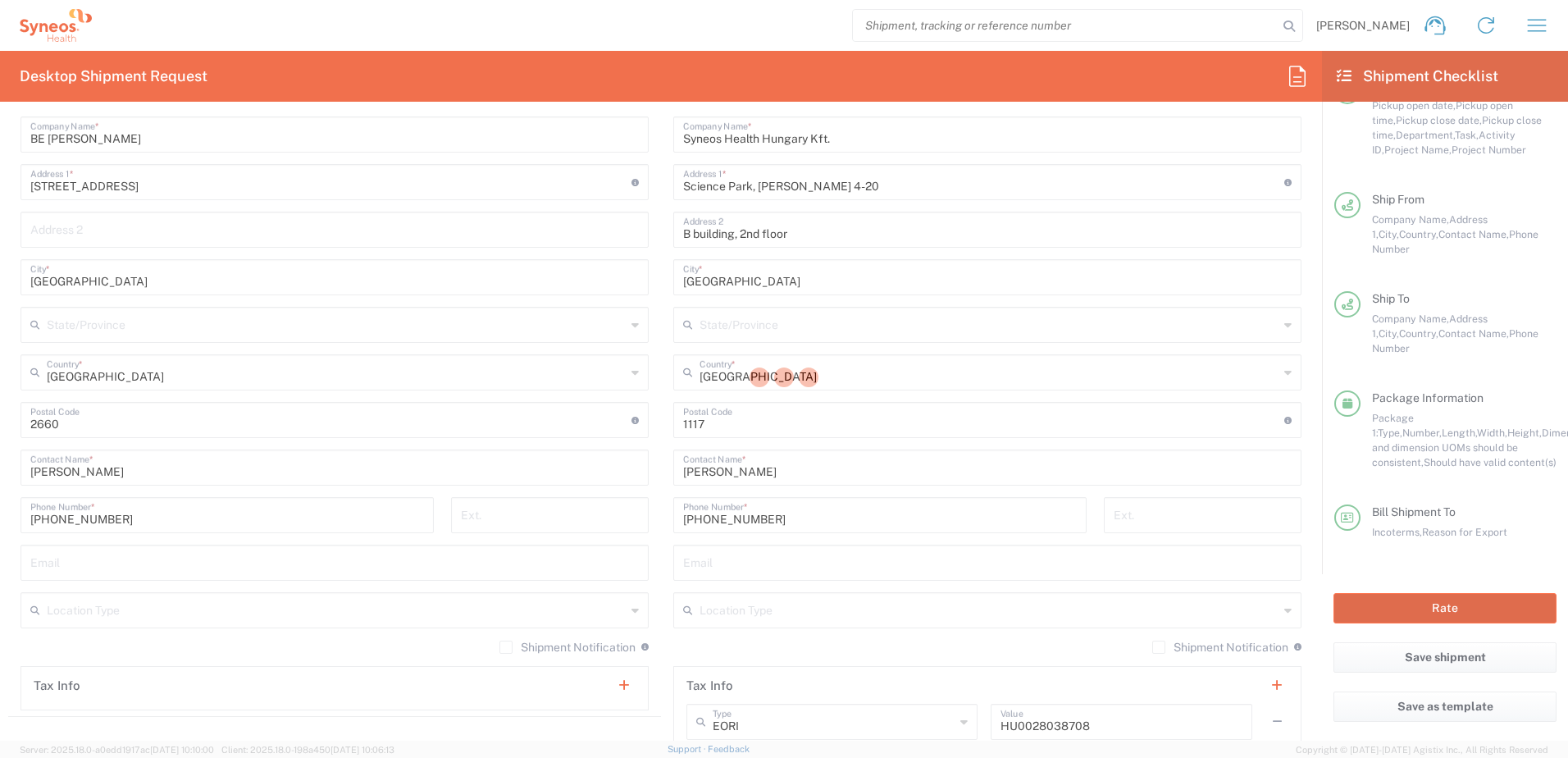
type input "**6183 DEPARTMENTAL EXPENSE"
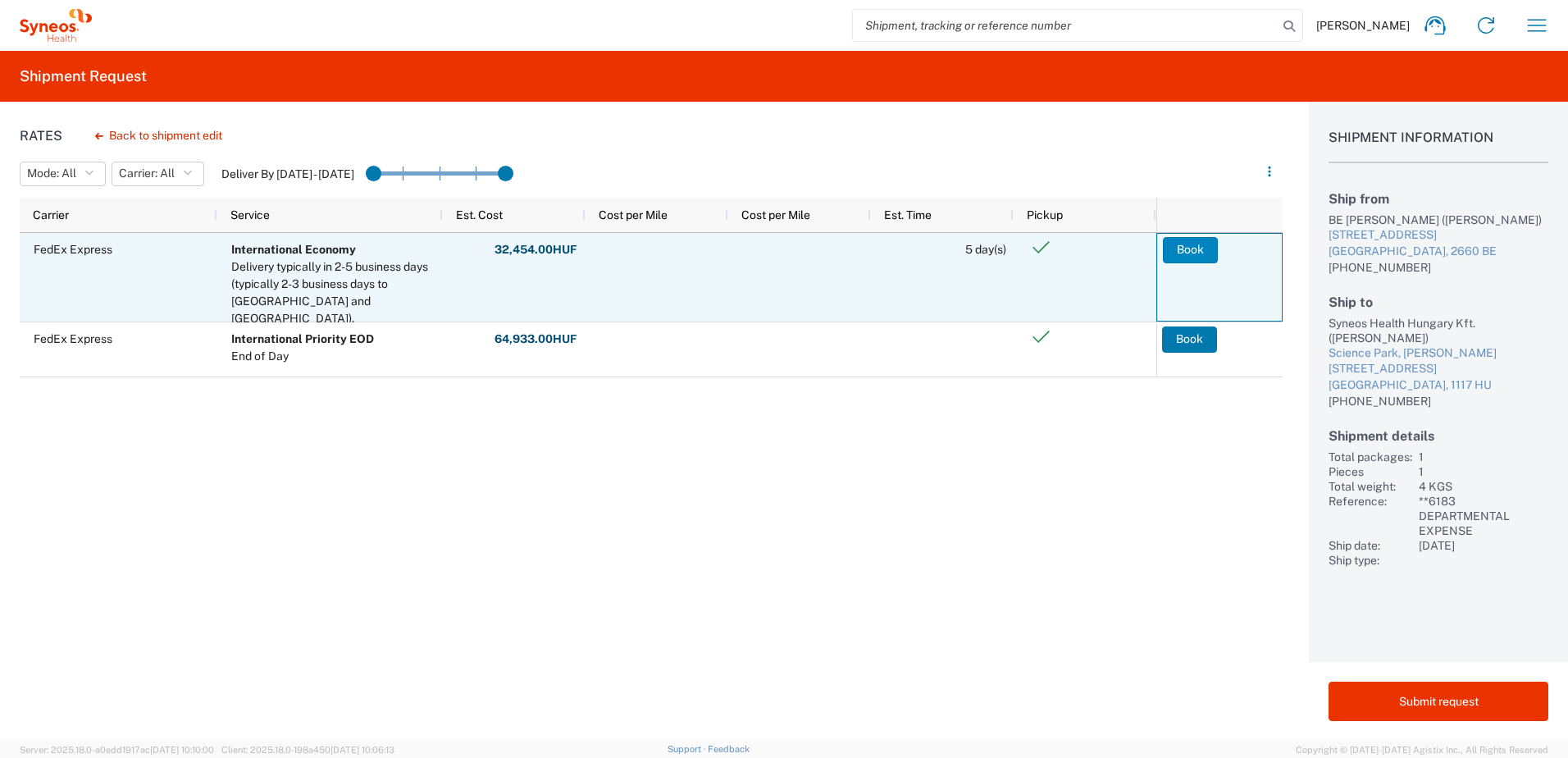
click at [1203, 249] on button "Book" at bounding box center [1190, 250] width 55 height 26
